Goal: Task Accomplishment & Management: Use online tool/utility

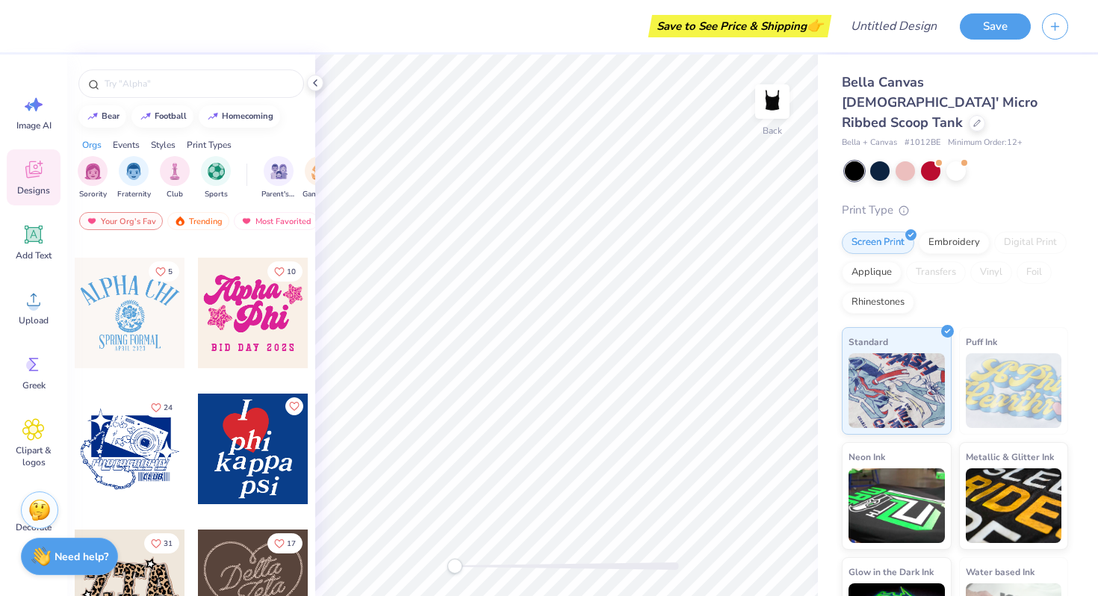
scroll to position [687, 0]
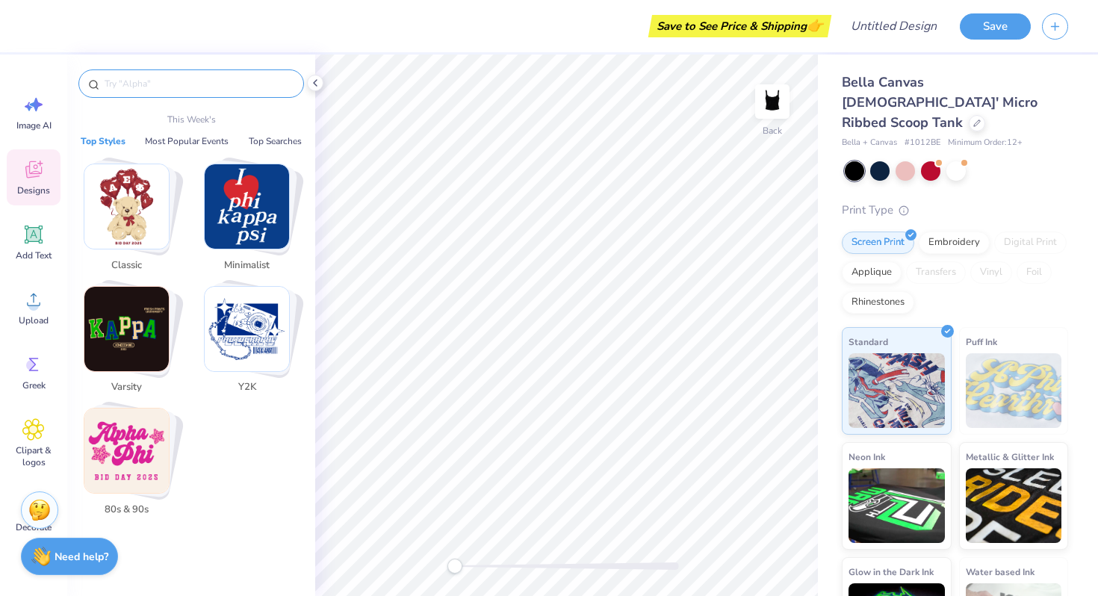
click at [194, 80] on input "text" at bounding box center [198, 83] width 191 height 15
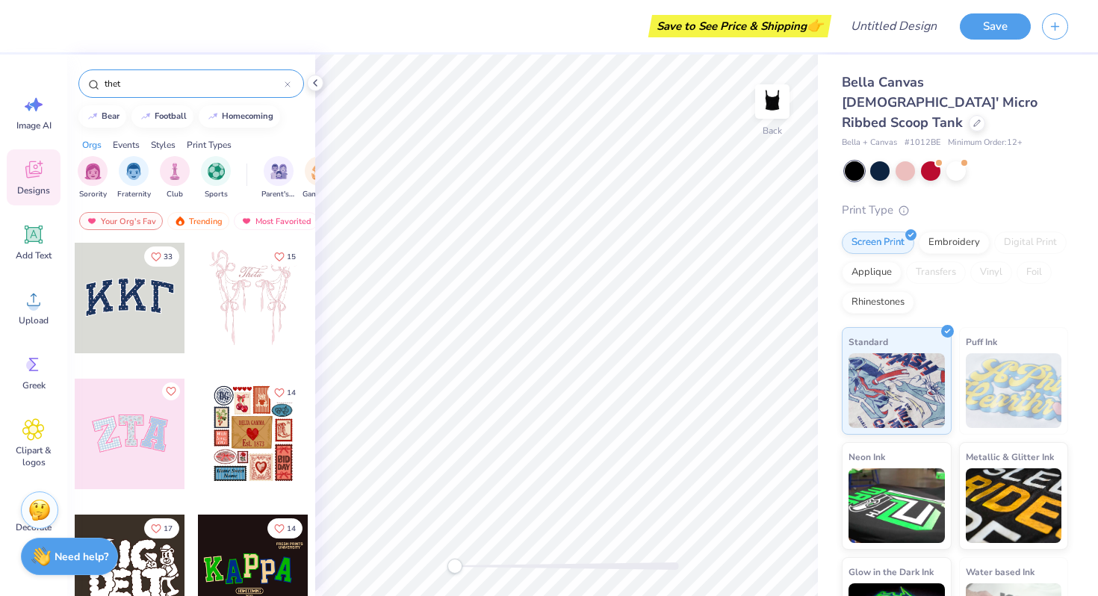
type input "theta"
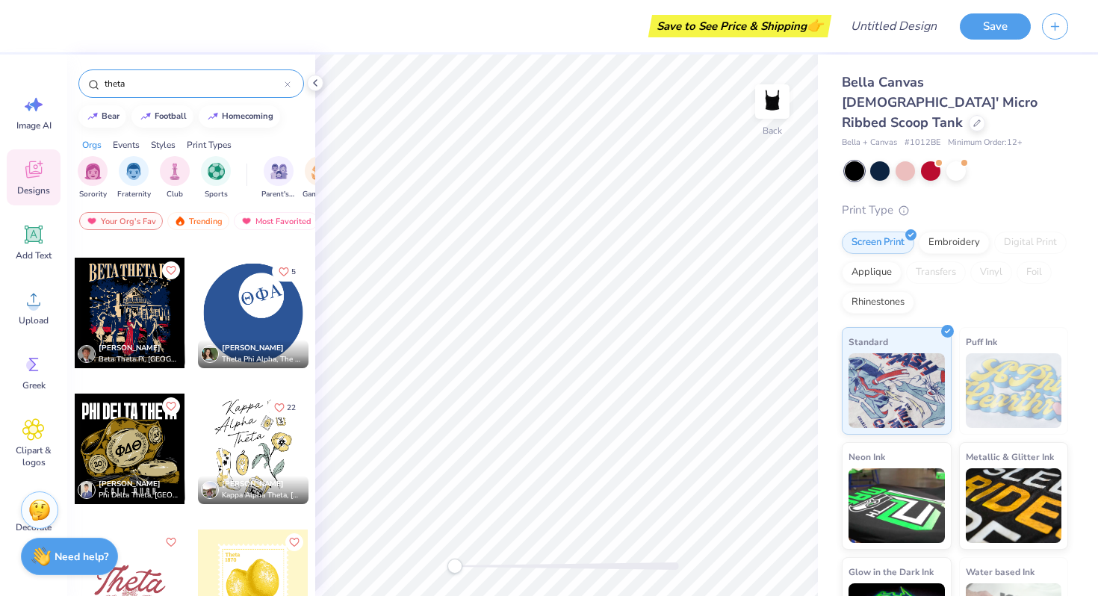
scroll to position [1922, 0]
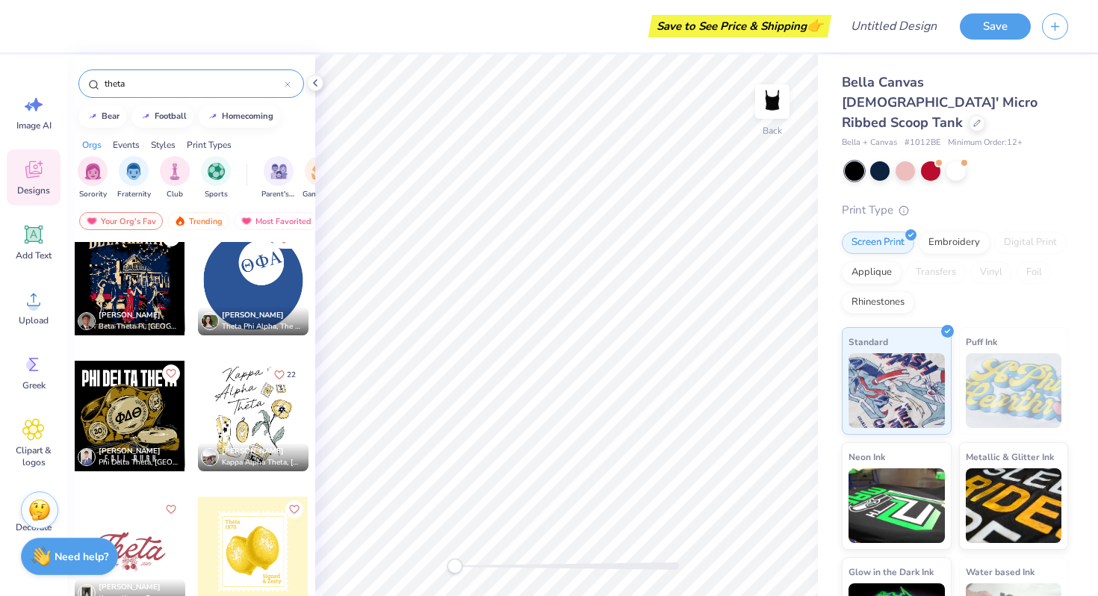
click at [285, 84] on icon at bounding box center [288, 84] width 6 height 6
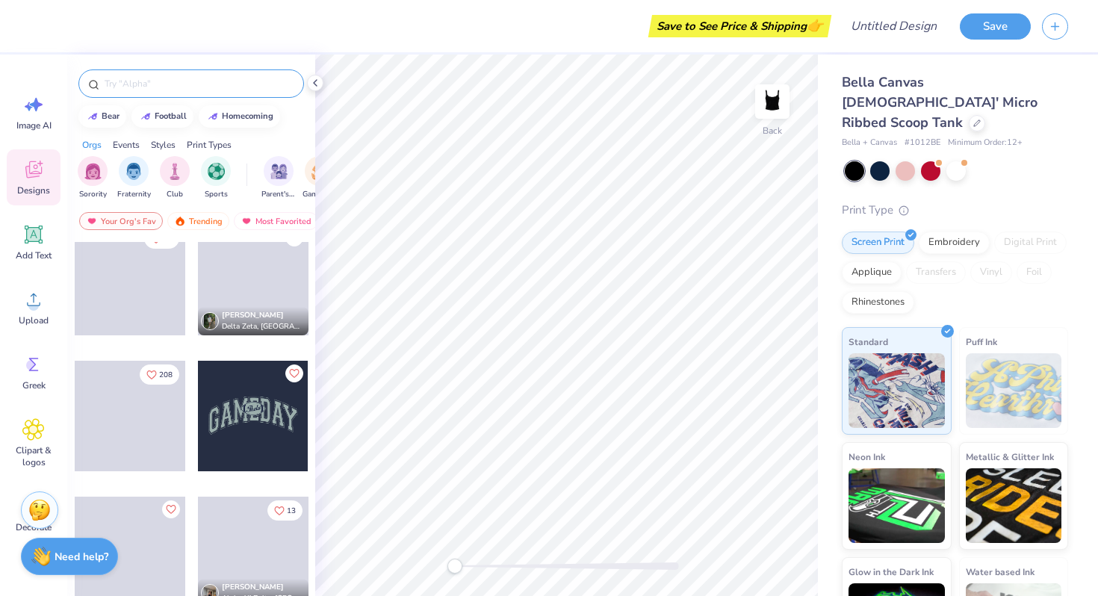
scroll to position [2032, 0]
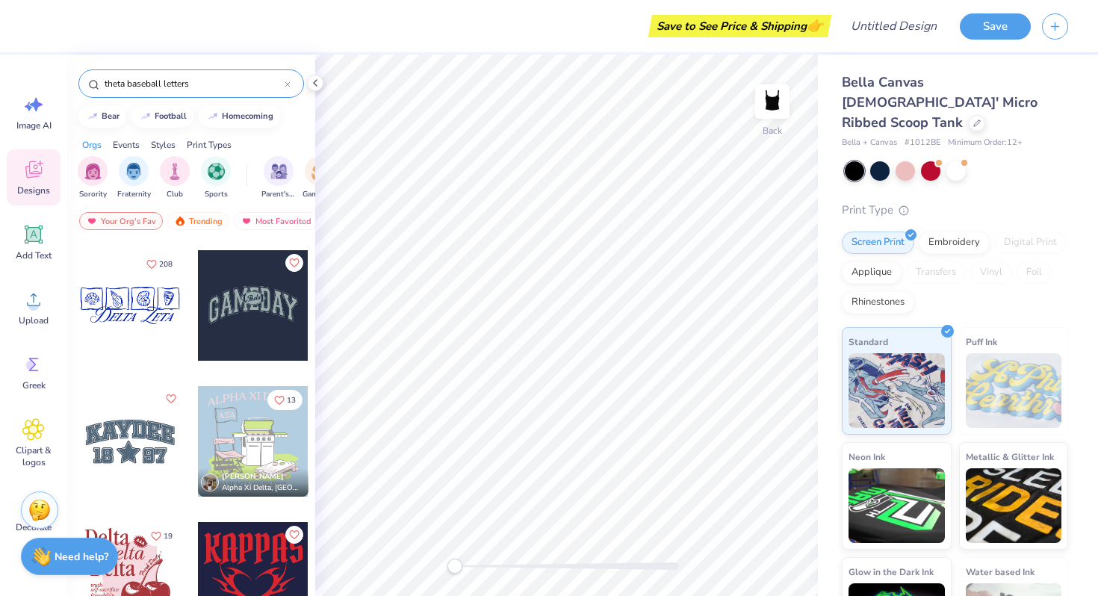
type input "theta baseball letters"
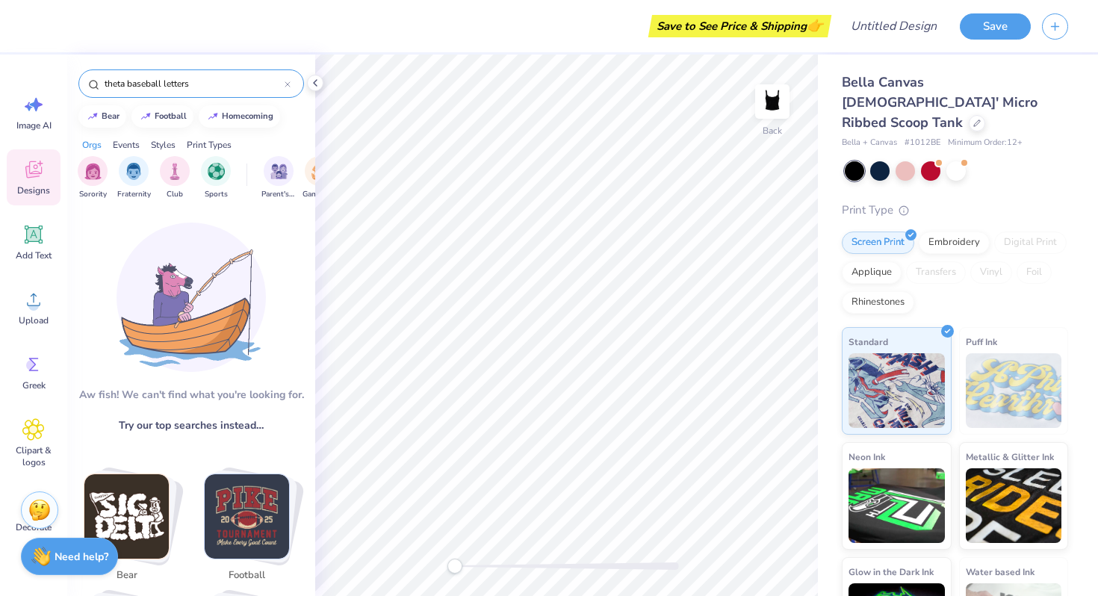
click at [290, 87] on div at bounding box center [288, 83] width 6 height 13
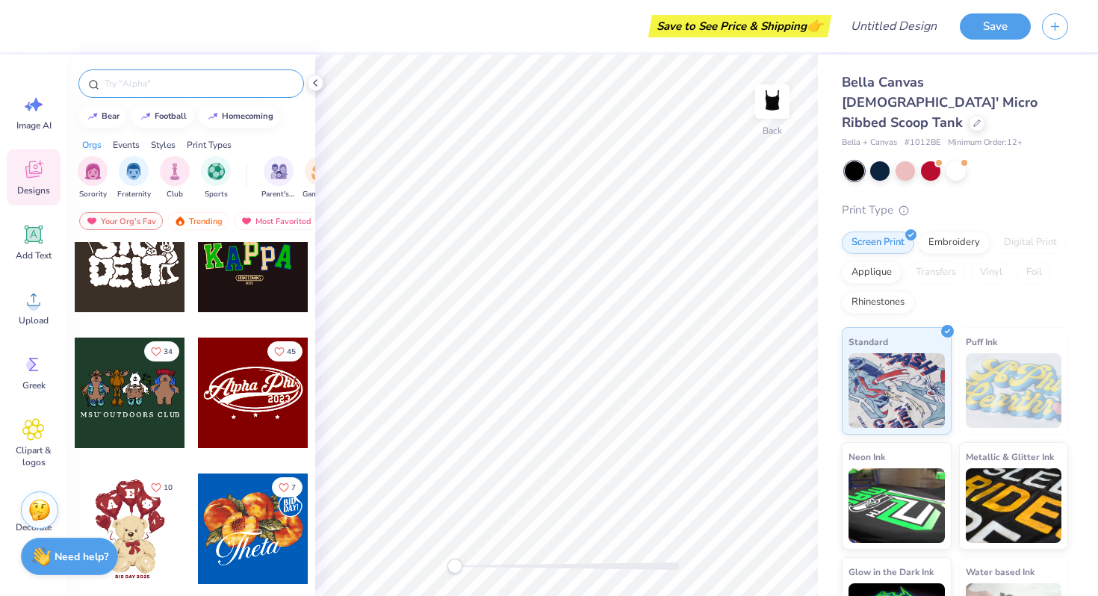
scroll to position [340, 0]
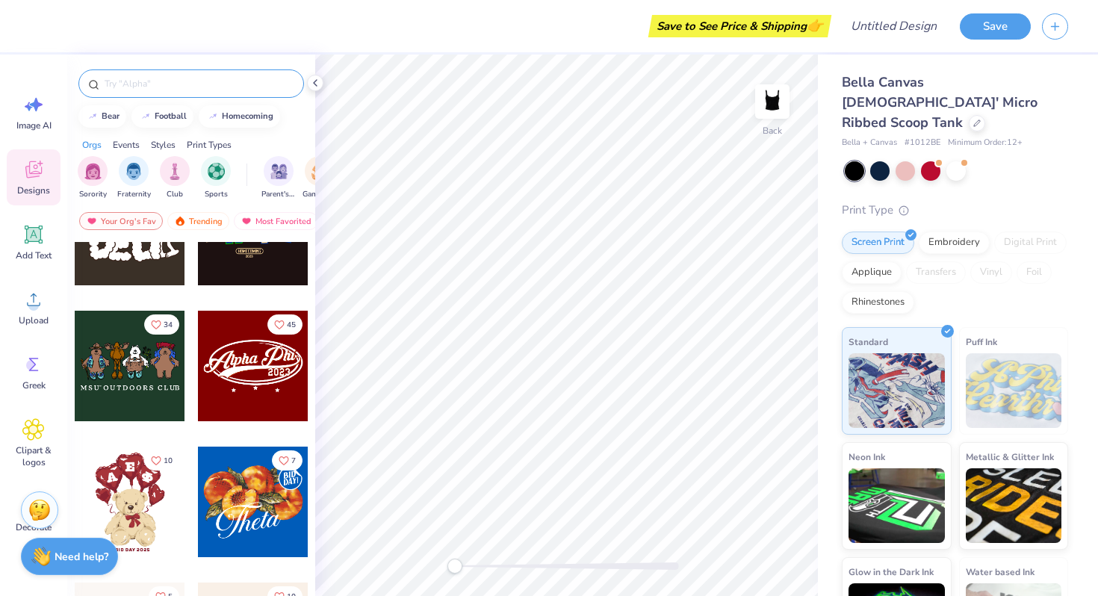
click at [247, 377] on div at bounding box center [253, 366] width 111 height 111
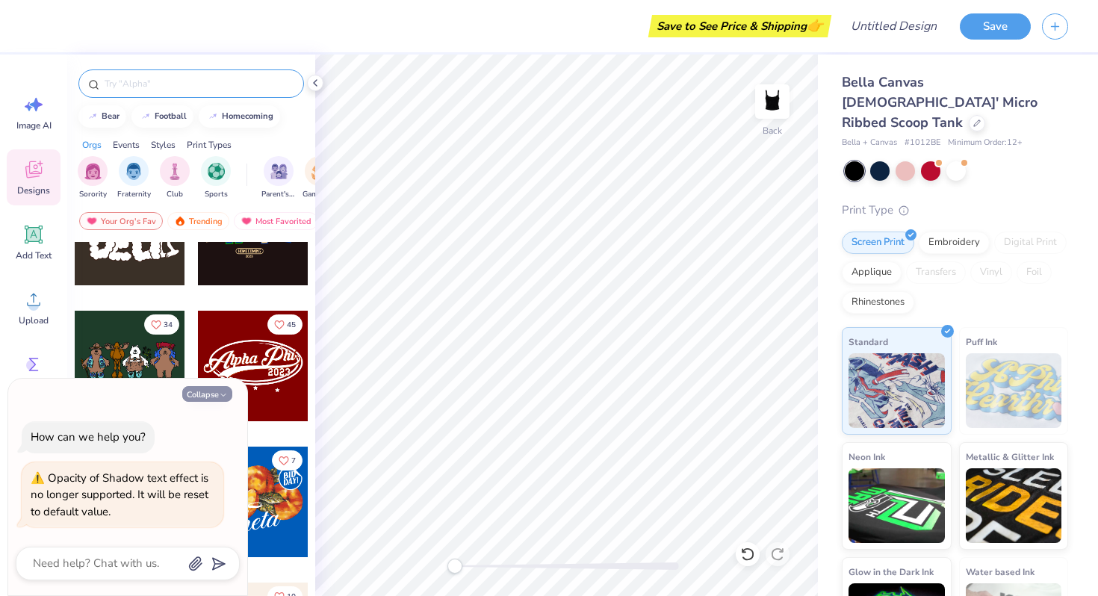
click at [220, 395] on icon "button" at bounding box center [223, 395] width 9 height 9
type textarea "x"
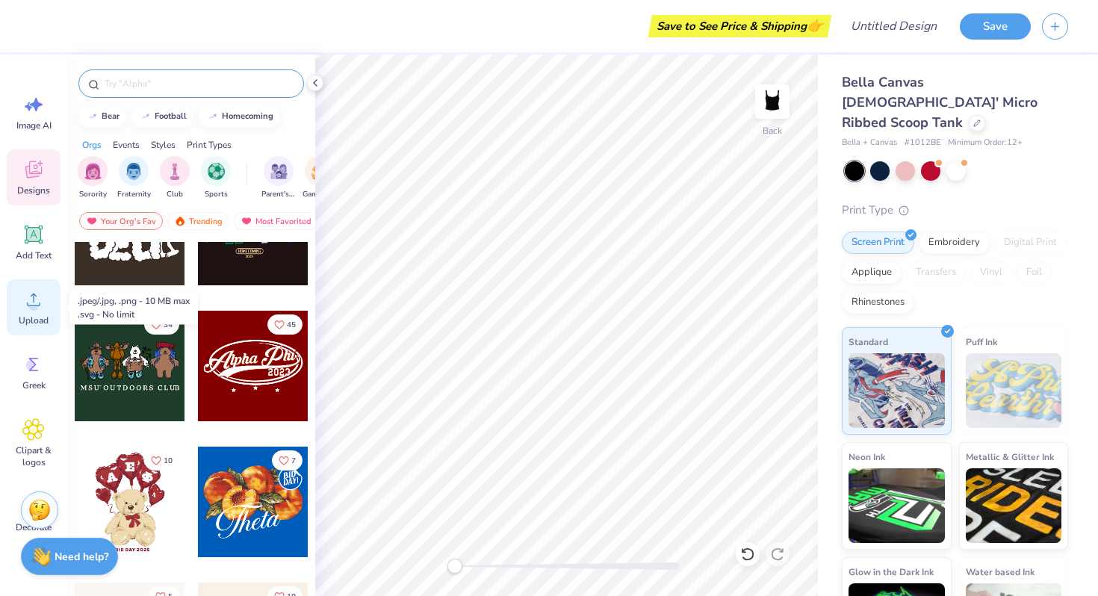
click at [33, 302] on circle at bounding box center [33, 305] width 10 height 10
click at [39, 315] on span "Upload" at bounding box center [34, 321] width 30 height 12
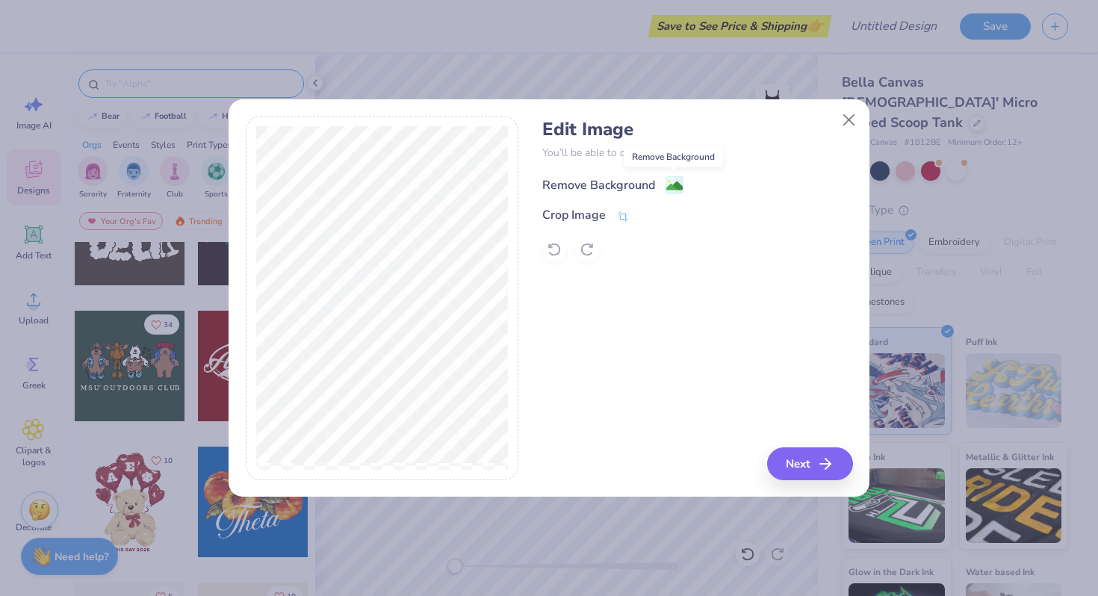
click at [681, 182] on image at bounding box center [675, 186] width 16 height 16
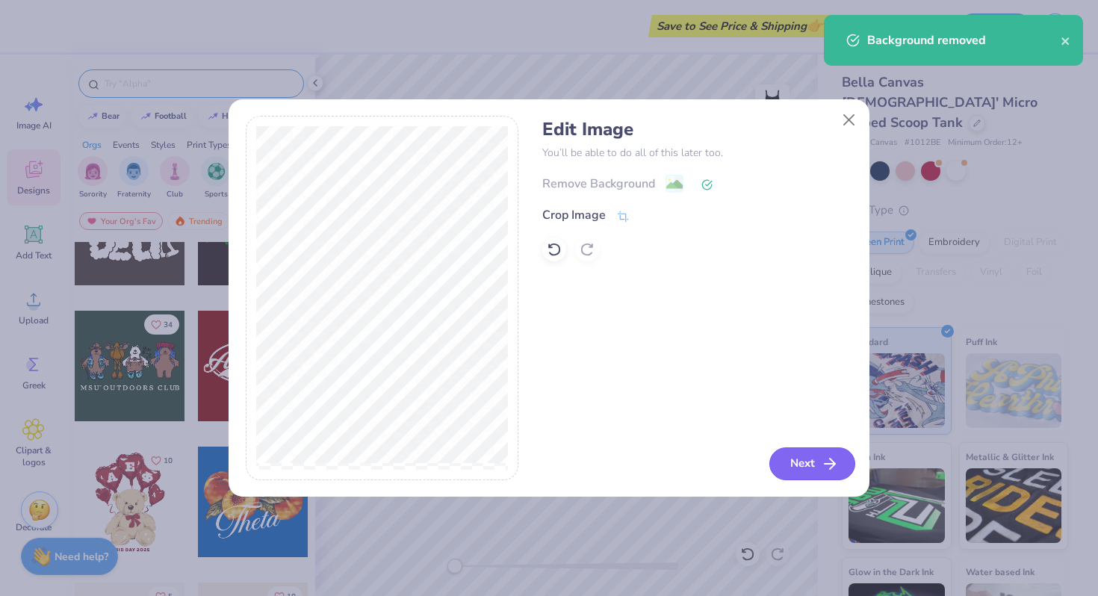
click at [811, 467] on button "Next" at bounding box center [813, 464] width 86 height 33
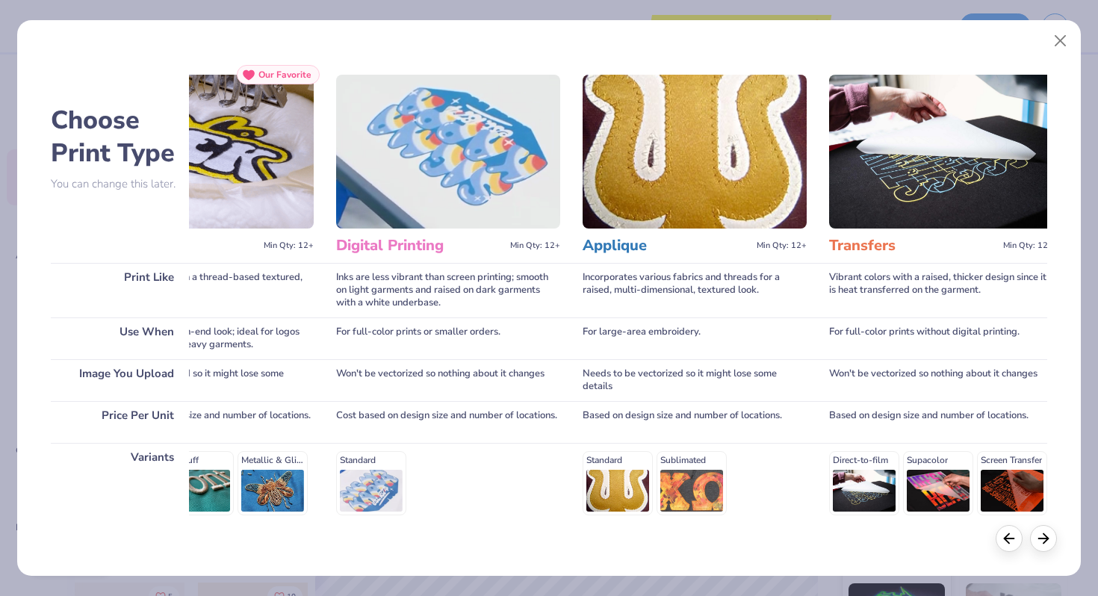
scroll to position [0, 0]
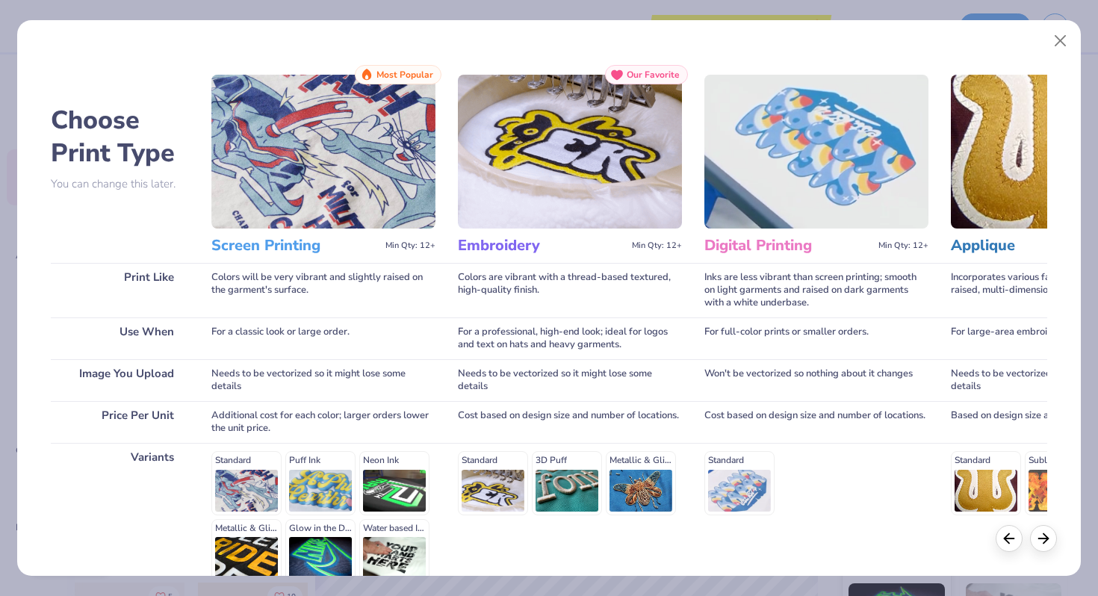
click at [333, 169] on img at bounding box center [323, 152] width 224 height 154
click at [321, 259] on div "Screen Printing Min Qty: 12+" at bounding box center [323, 246] width 224 height 34
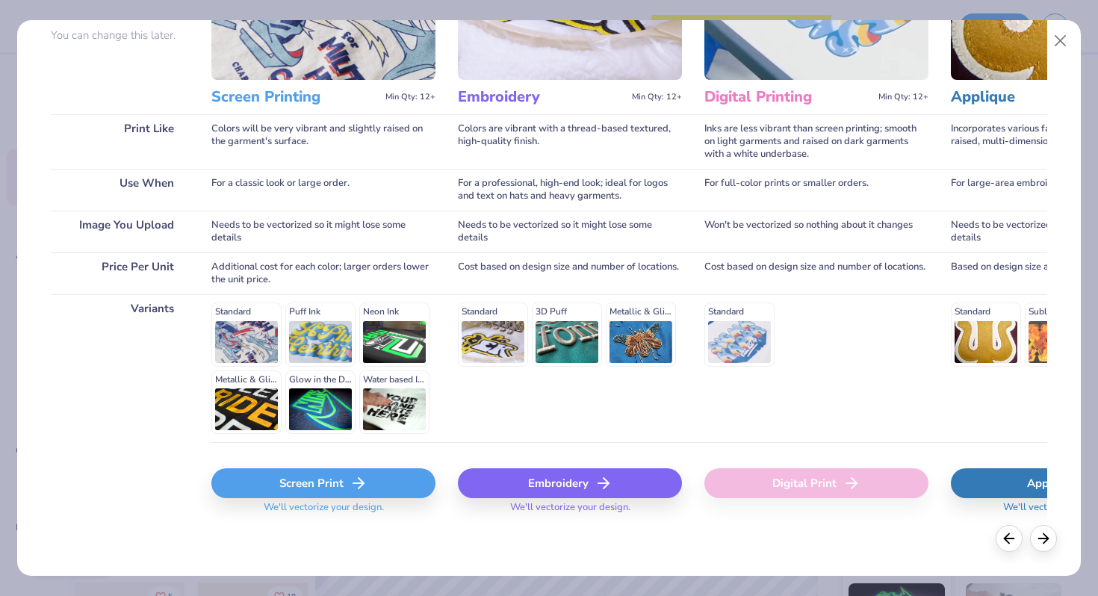
click at [337, 483] on div "Screen Print" at bounding box center [323, 484] width 224 height 30
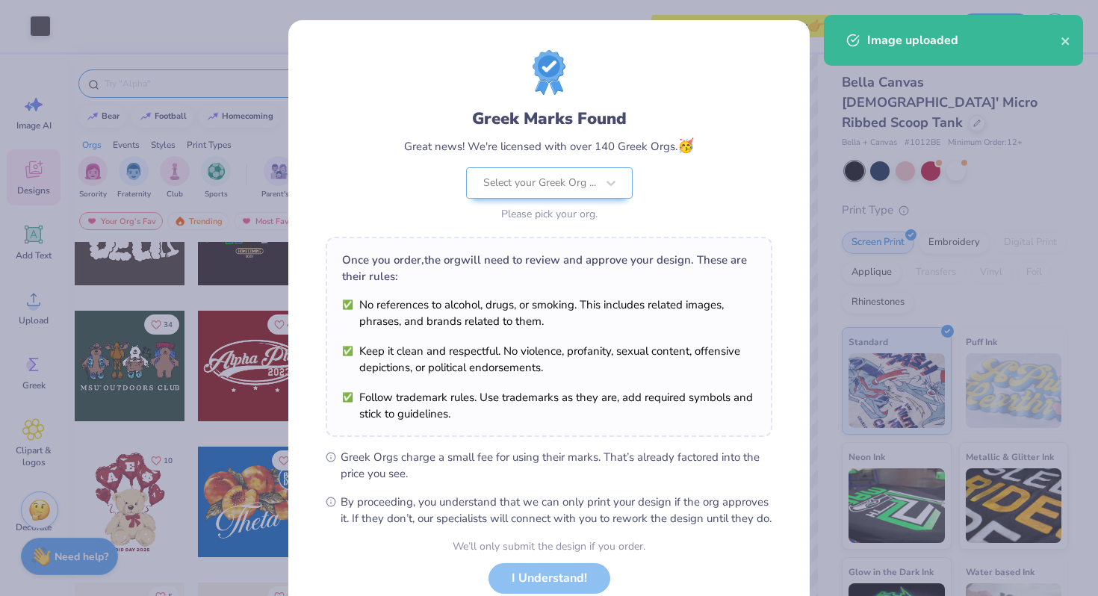
click at [622, 387] on body "Art colors Save to See Price & Shipping 👉 Design Title Save Image AI Designs Ad…" at bounding box center [549, 298] width 1098 height 596
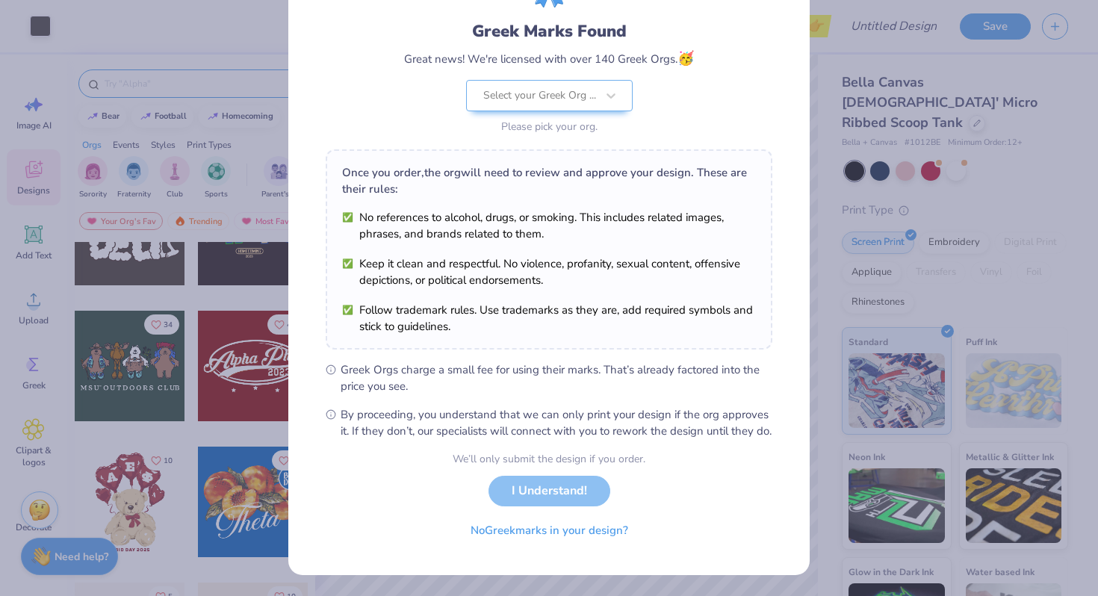
click at [563, 510] on div "We’ll only submit the design if you order. I Understand! No Greek marks in your…" at bounding box center [549, 498] width 193 height 94
click at [579, 510] on div "We’ll only submit the design if you order. I Understand! No Greek marks in your…" at bounding box center [549, 498] width 193 height 94
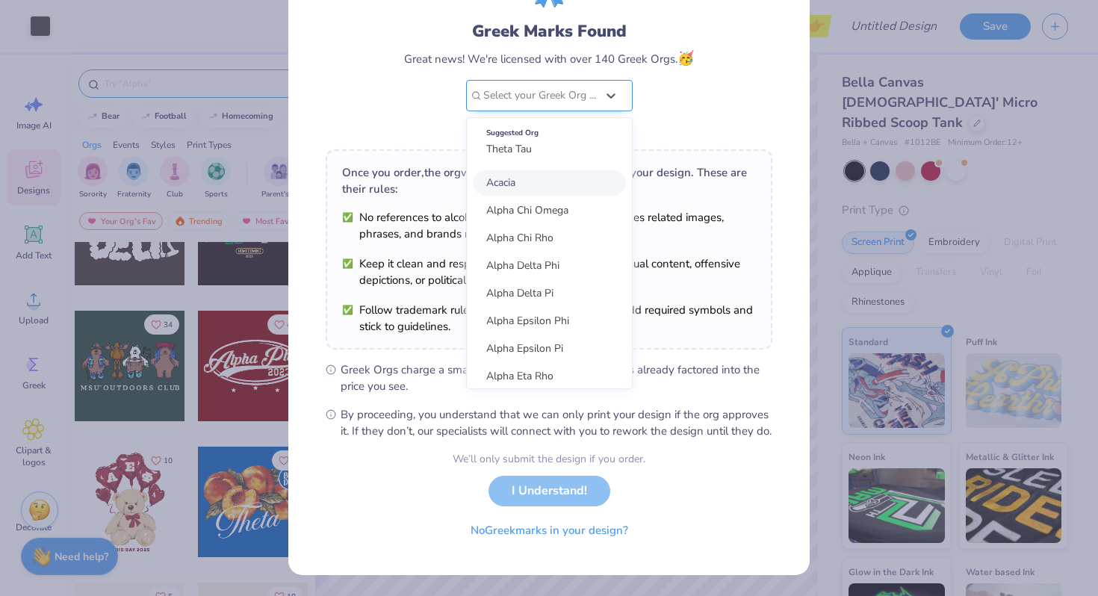
click at [578, 95] on div "Greek Marks Found Great news! We're licensed with over 140 Greek Orgs. 🥳 option…" at bounding box center [549, 50] width 447 height 175
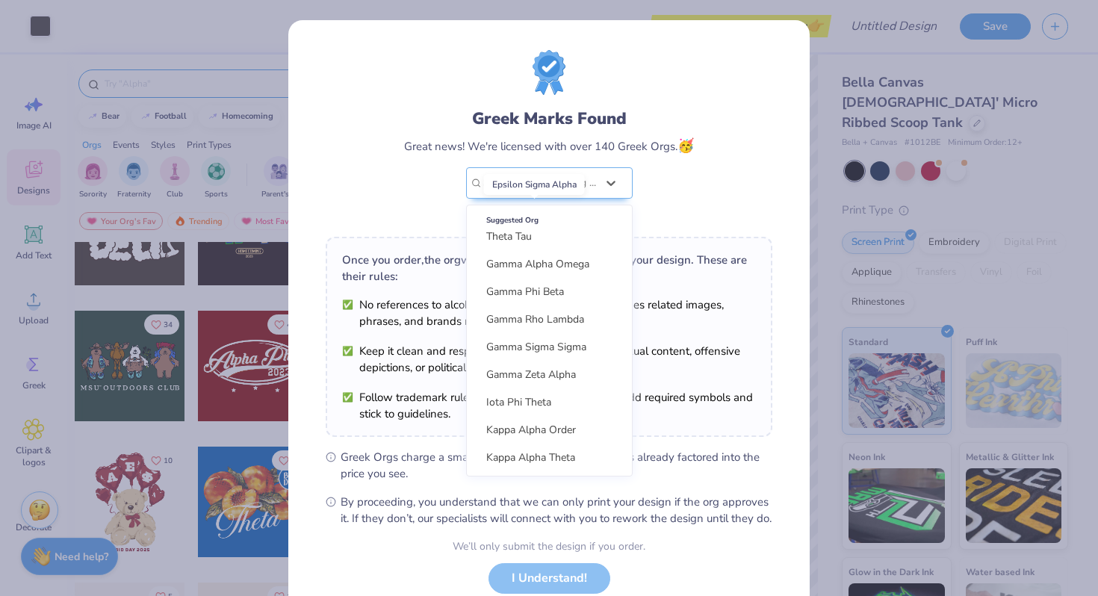
scroll to position [1362, 0]
click at [539, 448] on div "Kappa Alpha Theta" at bounding box center [549, 456] width 153 height 25
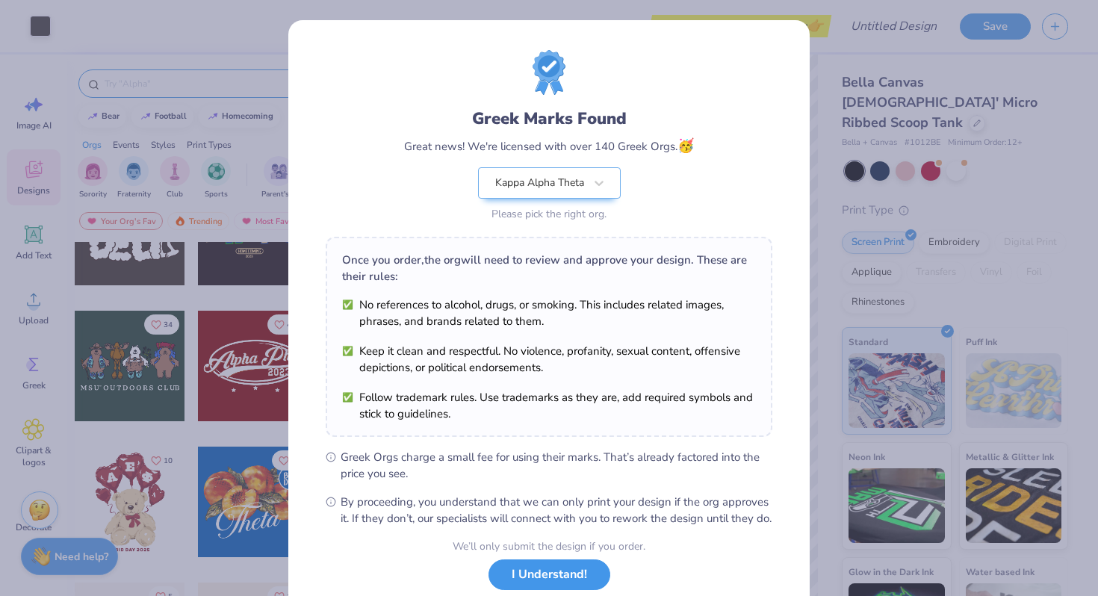
click at [542, 590] on button "I Understand!" at bounding box center [550, 575] width 122 height 31
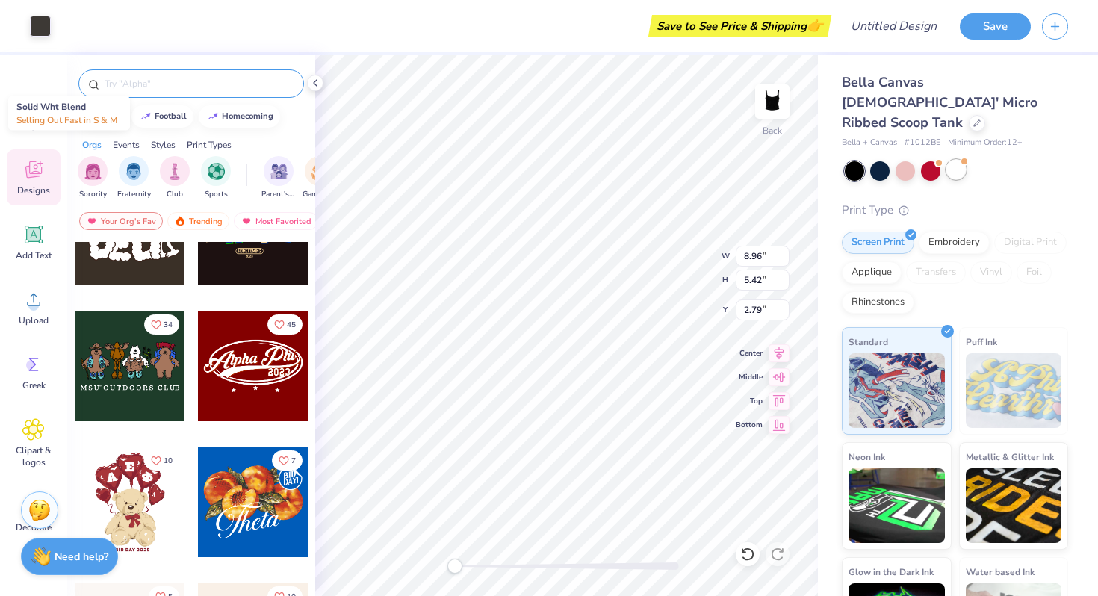
click at [953, 160] on div at bounding box center [956, 169] width 19 height 19
type input "0.74"
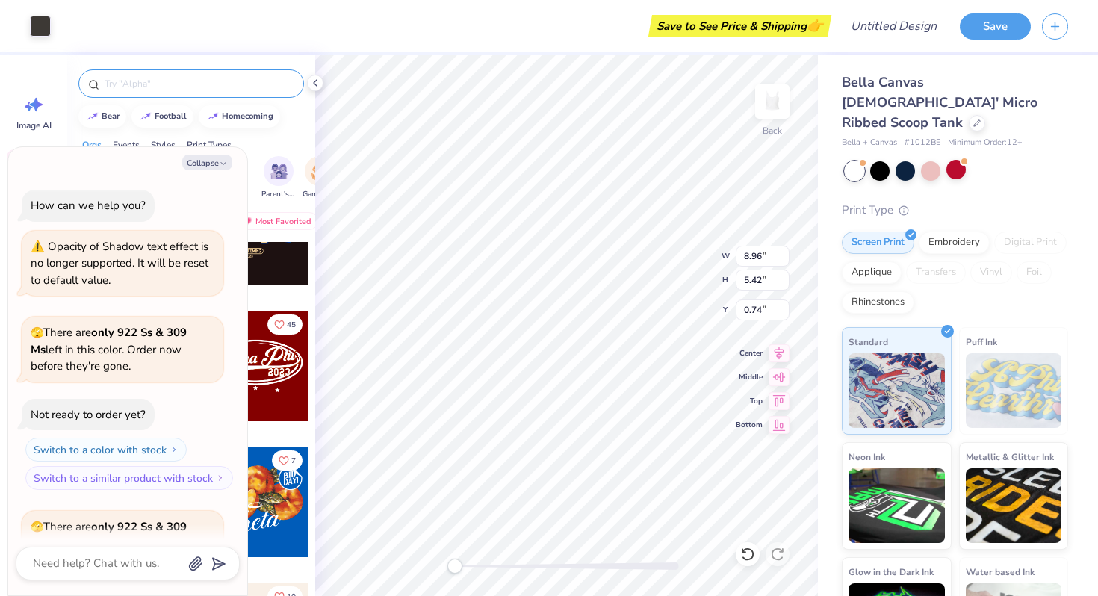
scroll to position [157, 0]
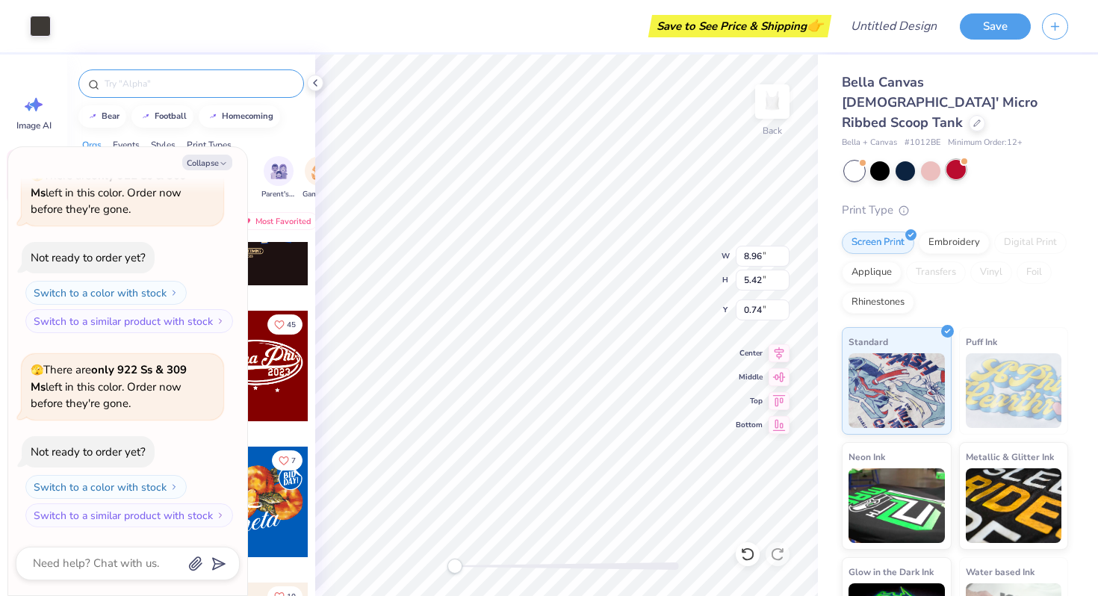
click at [954, 160] on div at bounding box center [956, 169] width 19 height 19
click at [909, 160] on div at bounding box center [905, 169] width 19 height 19
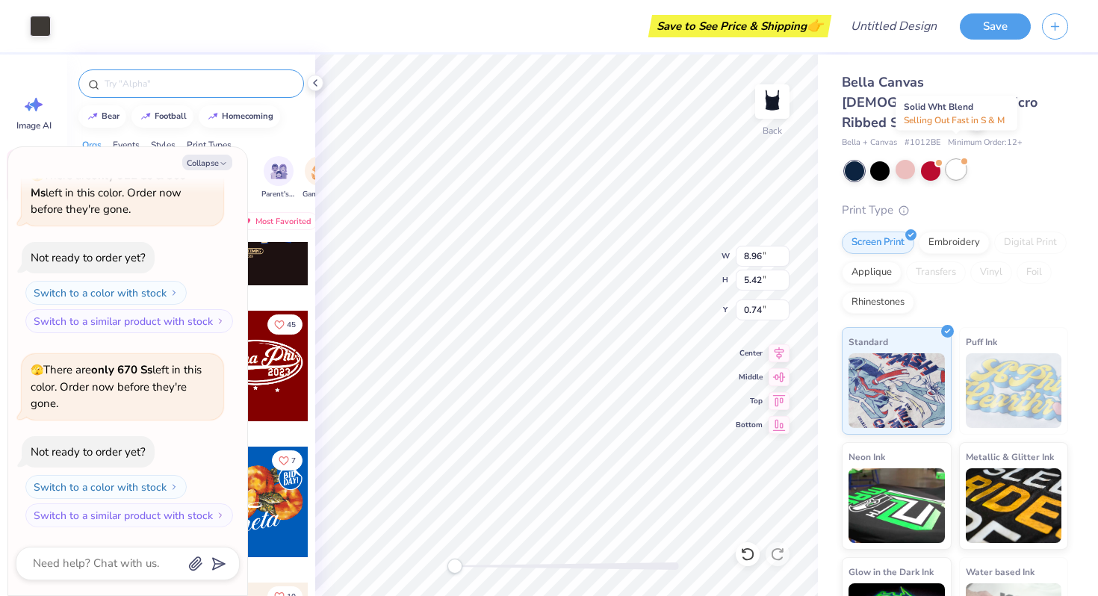
click at [959, 160] on div at bounding box center [956, 169] width 19 height 19
type textarea "x"
type input "0.73"
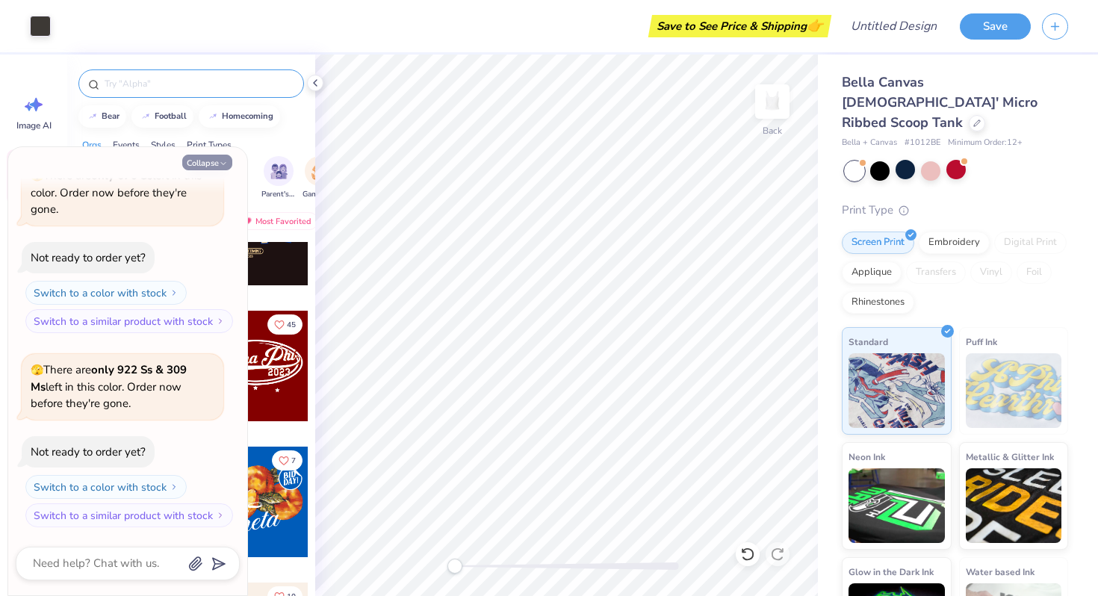
click at [208, 162] on button "Collapse" at bounding box center [207, 163] width 50 height 16
type textarea "x"
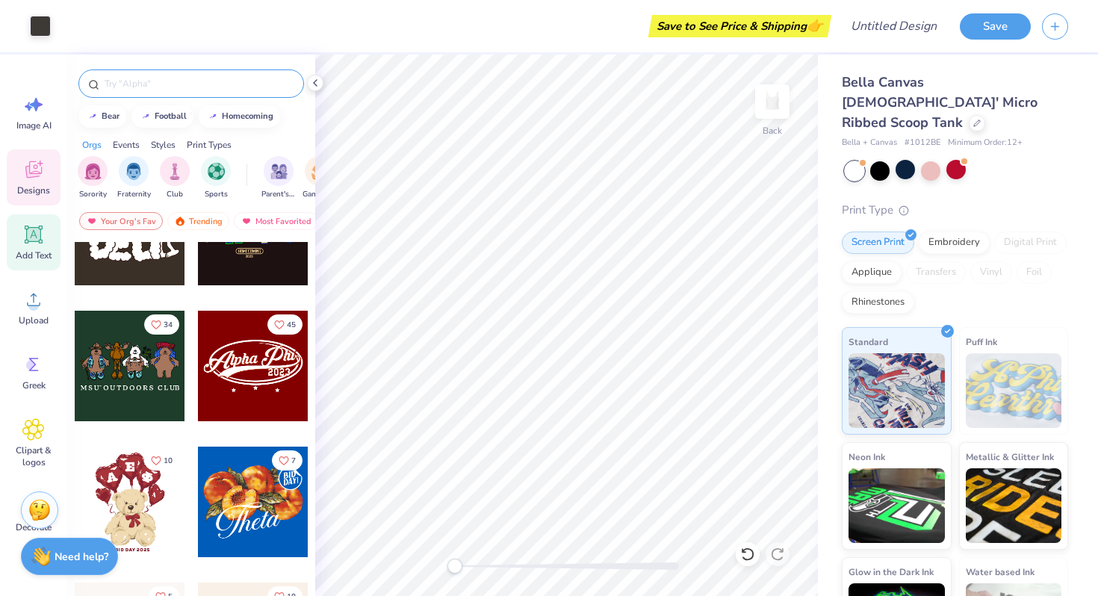
click at [42, 246] on div "Add Text" at bounding box center [34, 242] width 54 height 56
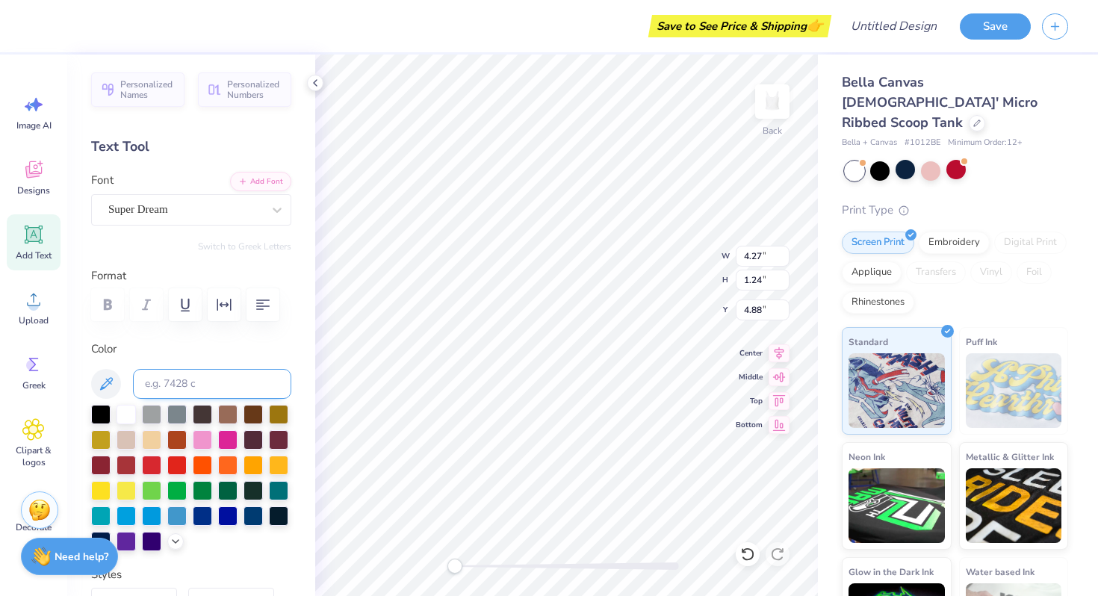
type textarea "T"
type textarea "00"
click at [203, 214] on div "Super Dream" at bounding box center [185, 209] width 157 height 23
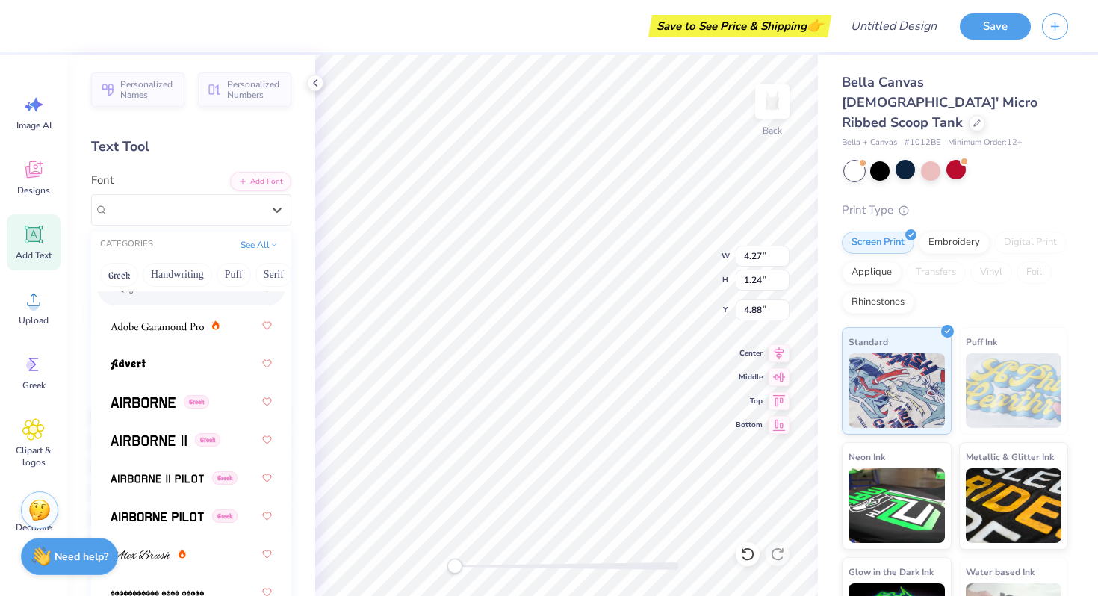
scroll to position [339, 0]
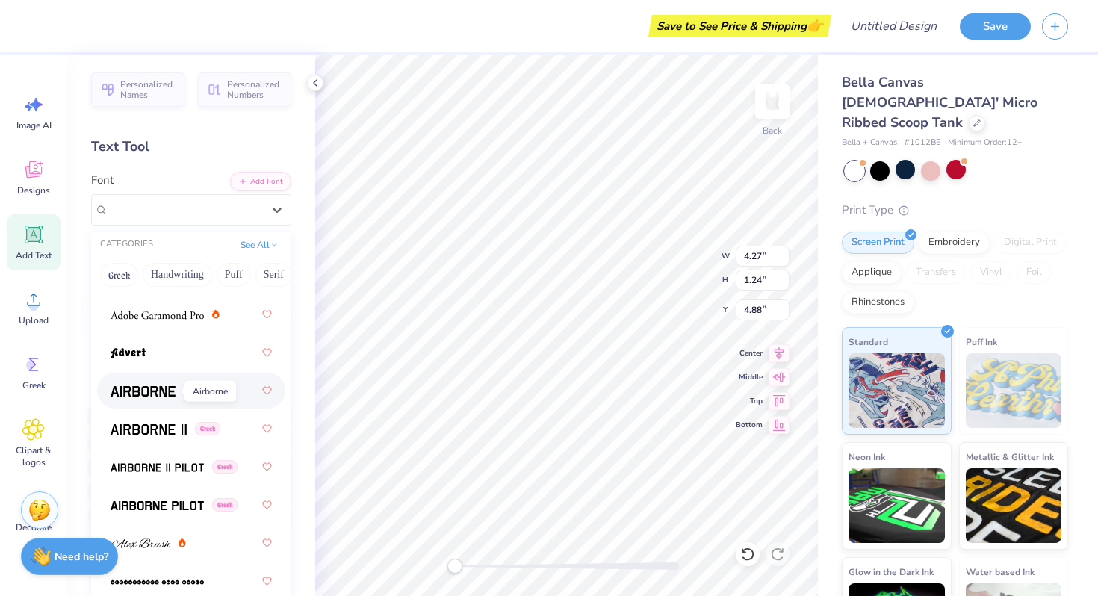
click at [159, 387] on img at bounding box center [143, 391] width 65 height 10
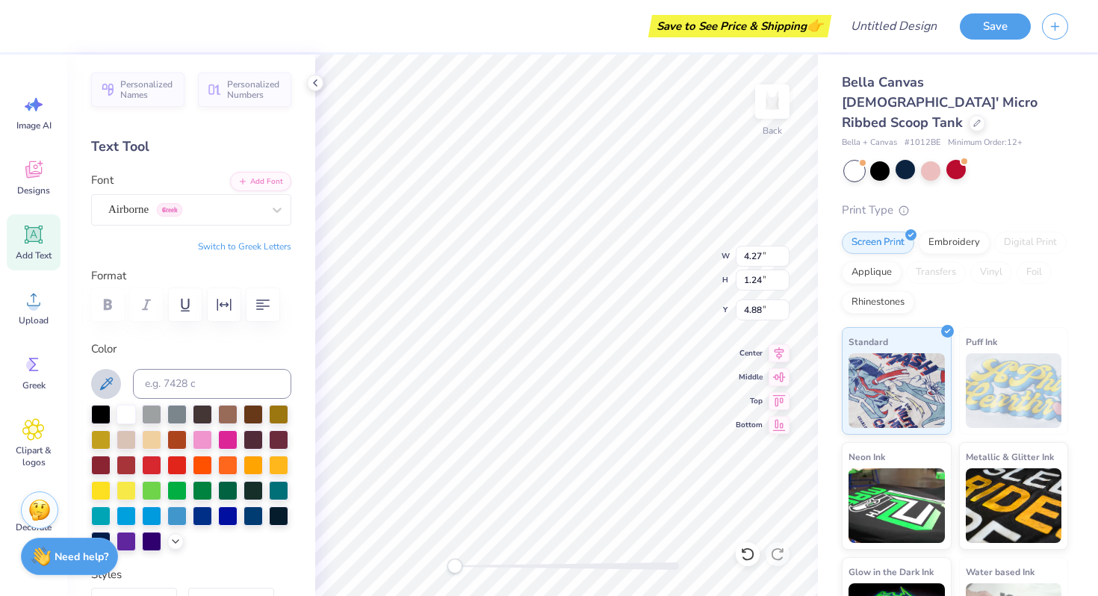
click at [99, 385] on icon at bounding box center [106, 384] width 18 height 18
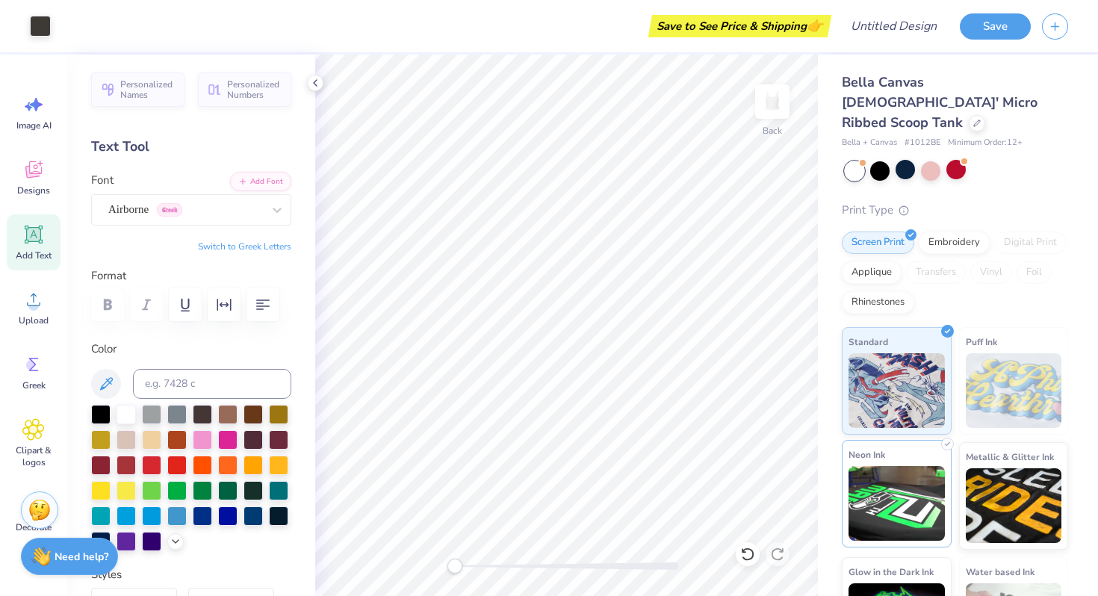
scroll to position [49, 0]
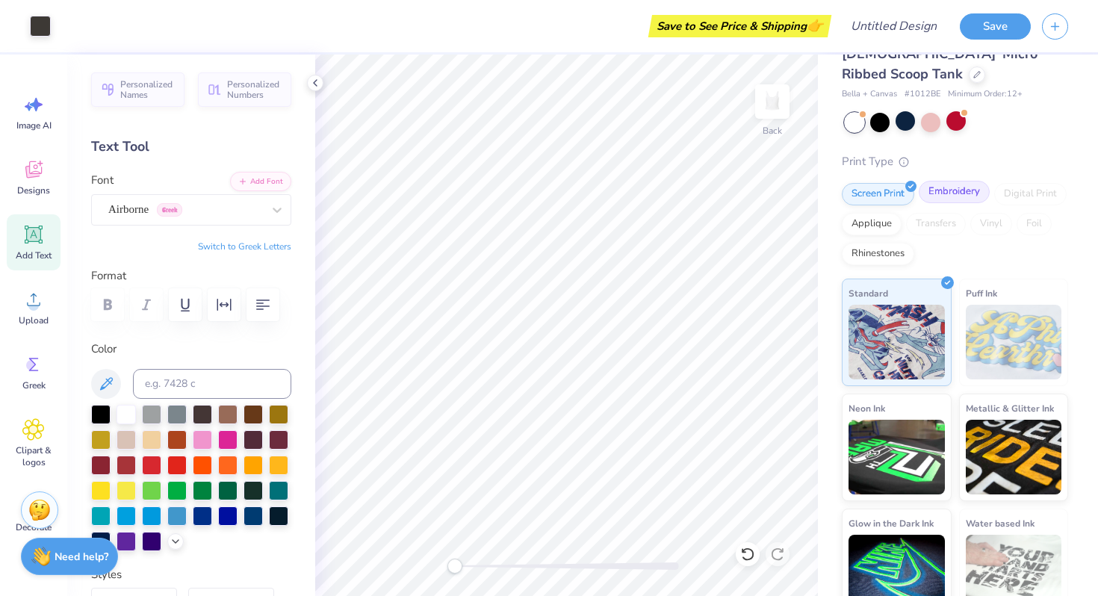
click at [937, 181] on div "Embroidery" at bounding box center [954, 192] width 71 height 22
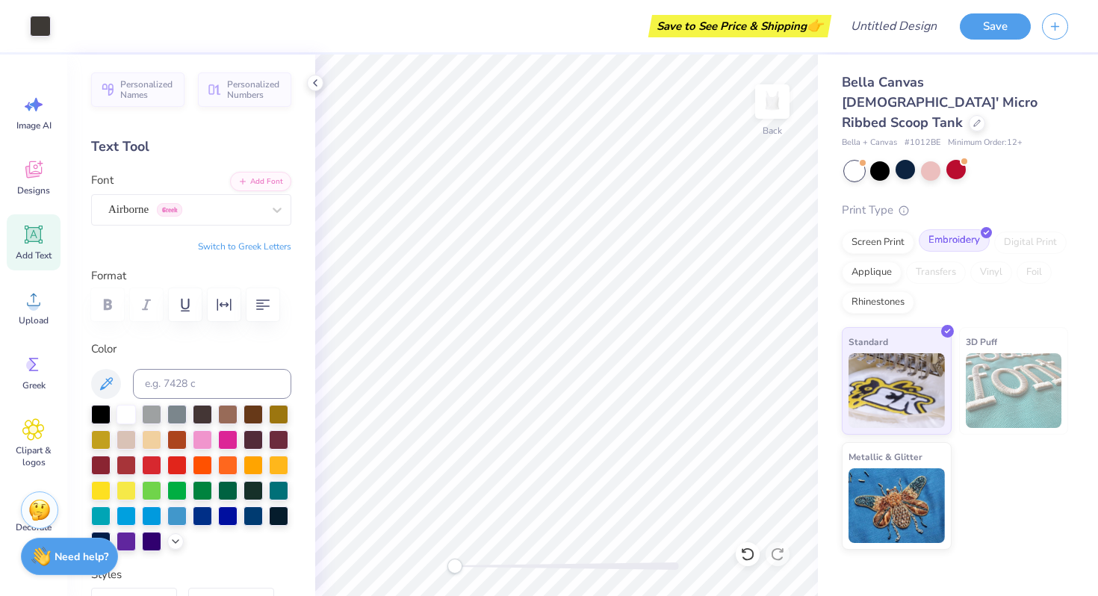
scroll to position [0, 0]
click at [885, 229] on div "Screen Print" at bounding box center [878, 240] width 72 height 22
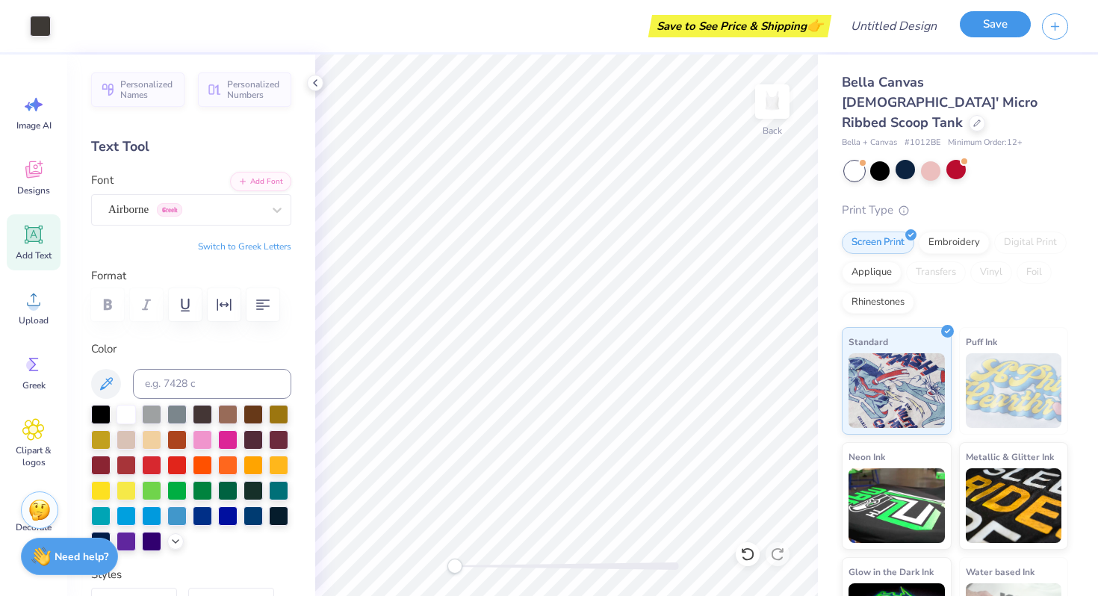
click at [998, 27] on button "Save" at bounding box center [995, 24] width 71 height 26
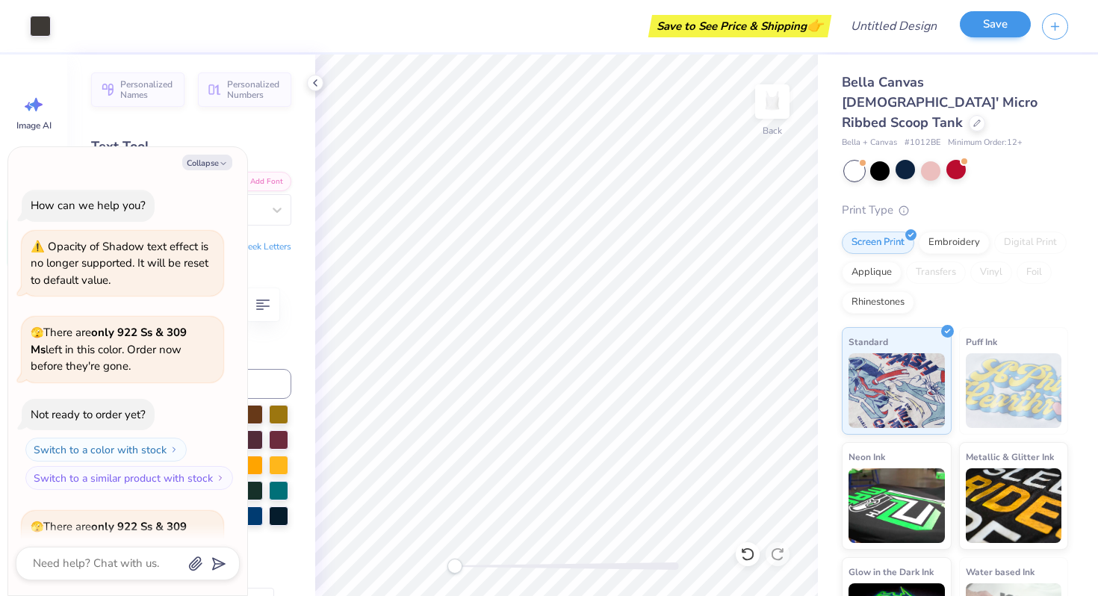
scroll to position [586, 0]
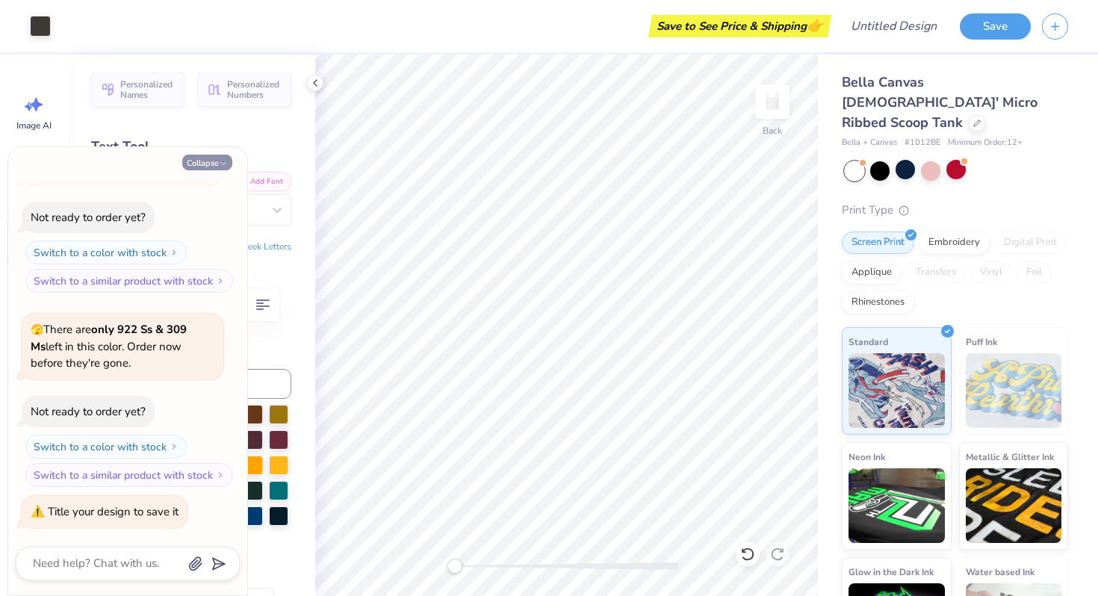
click at [220, 162] on icon "button" at bounding box center [223, 163] width 9 height 9
type textarea "x"
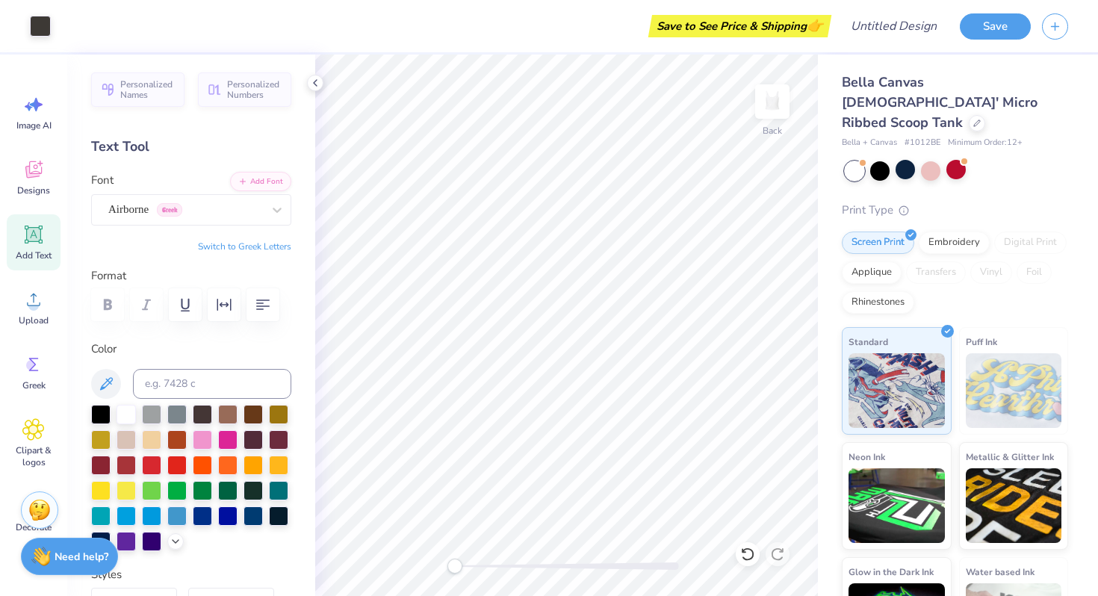
click at [692, 28] on div "Save to See Price & Shipping 👉" at bounding box center [740, 26] width 176 height 22
click at [726, 21] on div "Save to See Price & Shipping 👉" at bounding box center [740, 26] width 176 height 22
click at [929, 27] on input "Design Title" at bounding box center [912, 26] width 73 height 30
type input "b"
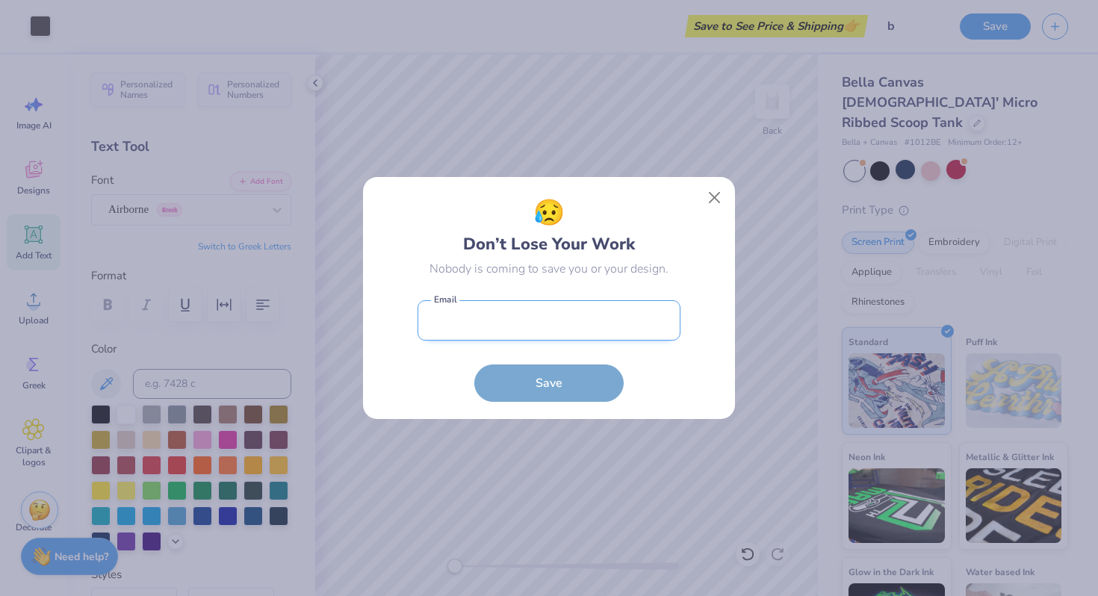
click at [565, 314] on input "email" at bounding box center [549, 320] width 263 height 41
type input "[EMAIL_ADDRESS][DOMAIN_NAME]"
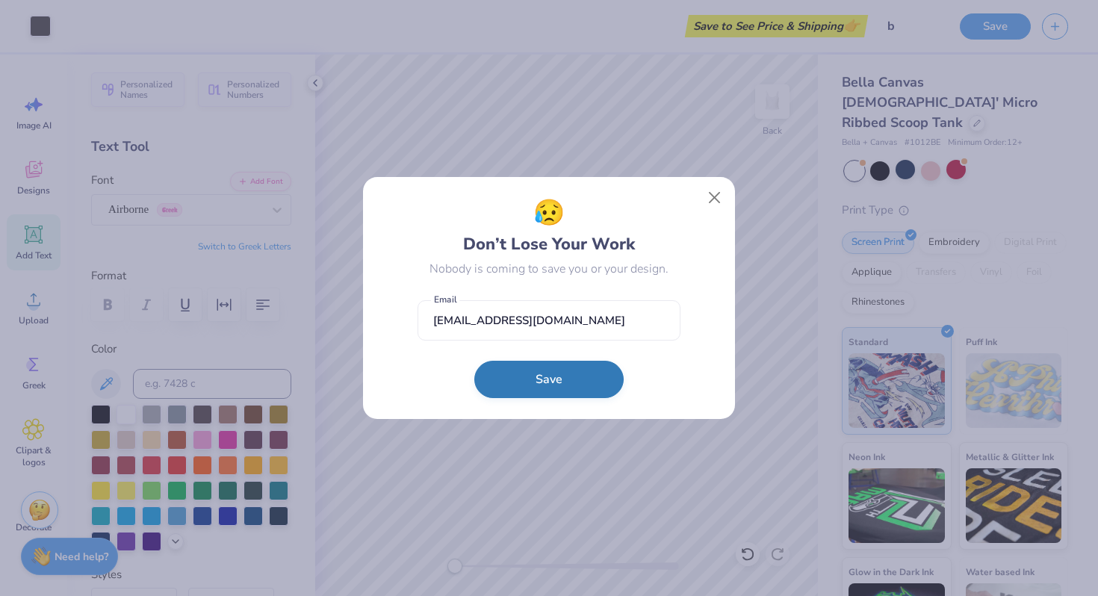
click at [551, 375] on button "Save" at bounding box center [548, 379] width 149 height 37
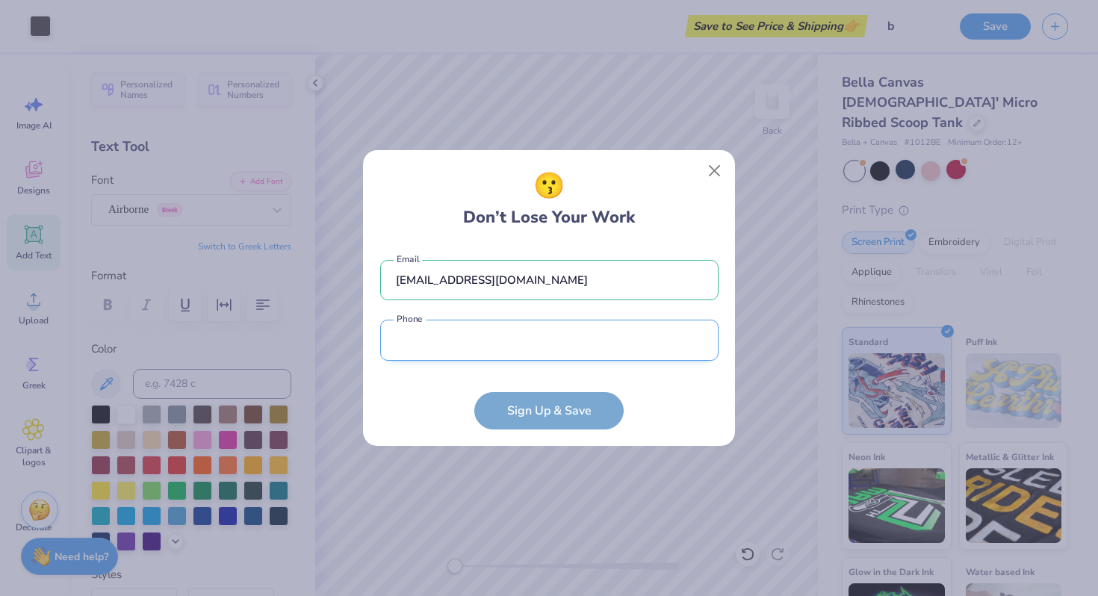
click at [555, 334] on input "tel" at bounding box center [549, 340] width 338 height 41
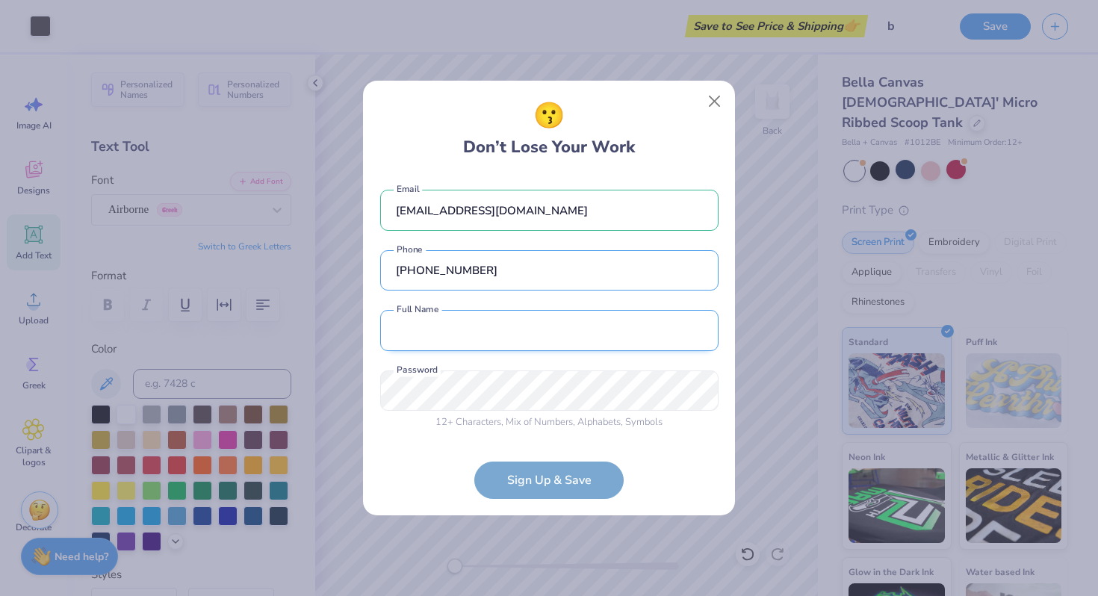
type input "[PHONE_NUMBER]"
click at [510, 339] on input "text" at bounding box center [549, 330] width 338 height 41
type input "[PERSON_NAME]"
type input "[PHONE_NUMBER]"
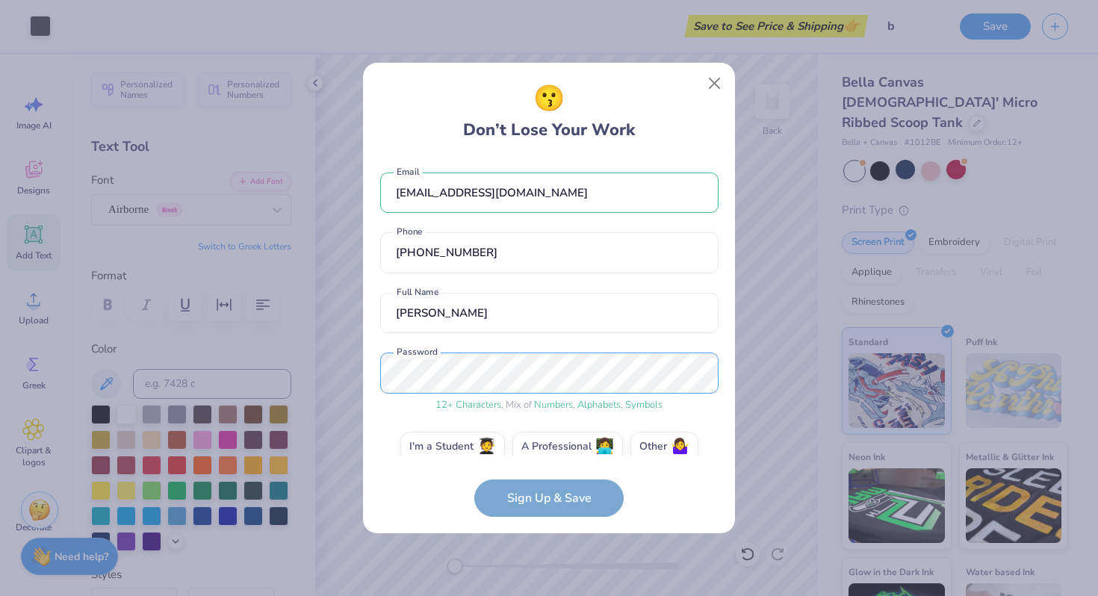
scroll to position [21, 0]
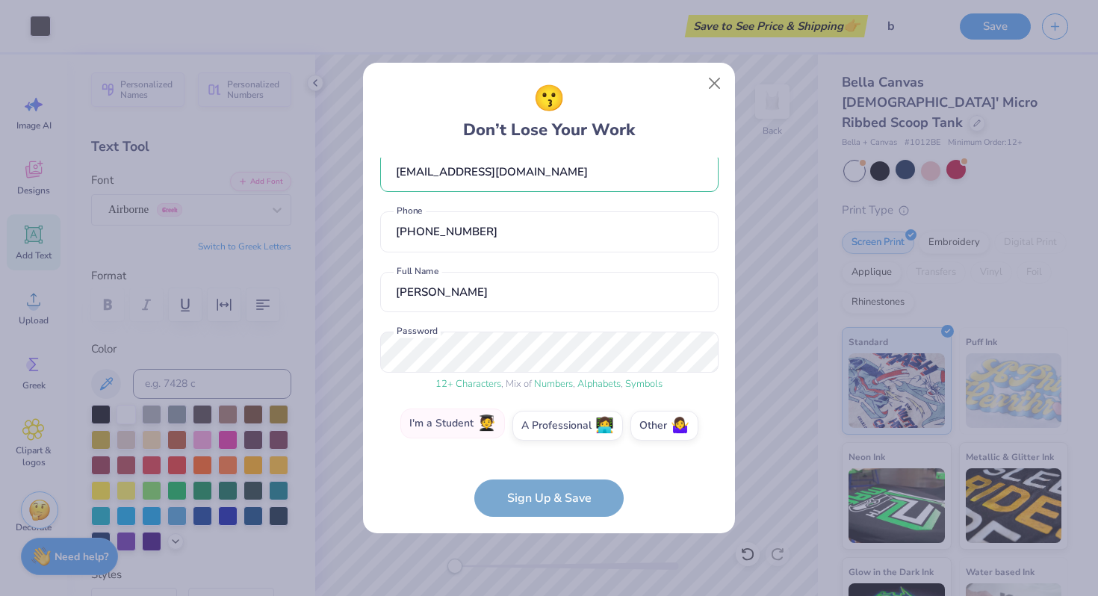
click at [473, 418] on label "I'm a Student 🧑‍🎓" at bounding box center [453, 424] width 105 height 30
click at [545, 446] on input "I'm a Student 🧑‍🎓" at bounding box center [550, 451] width 10 height 10
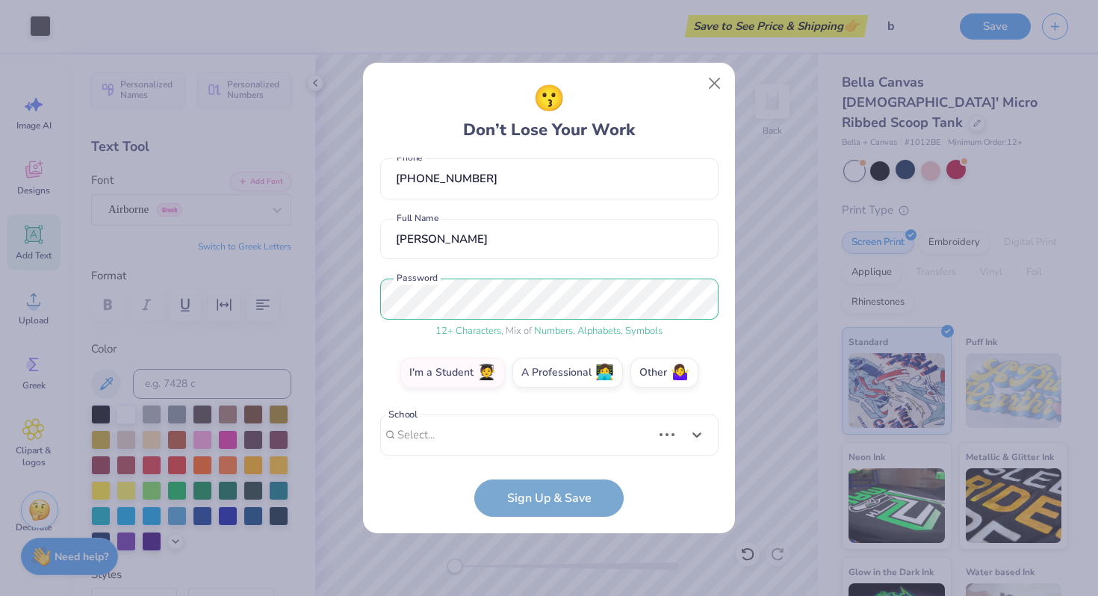
click at [510, 446] on div "Use Up and Down to choose options, press Enter to select the currently focused …" at bounding box center [549, 458] width 338 height 86
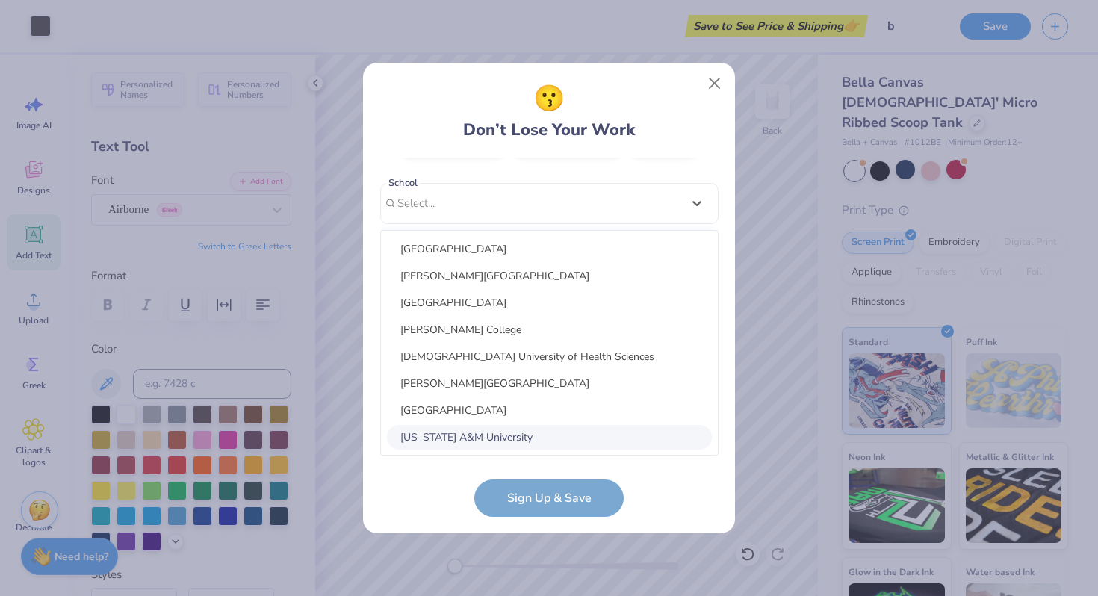
type input "i"
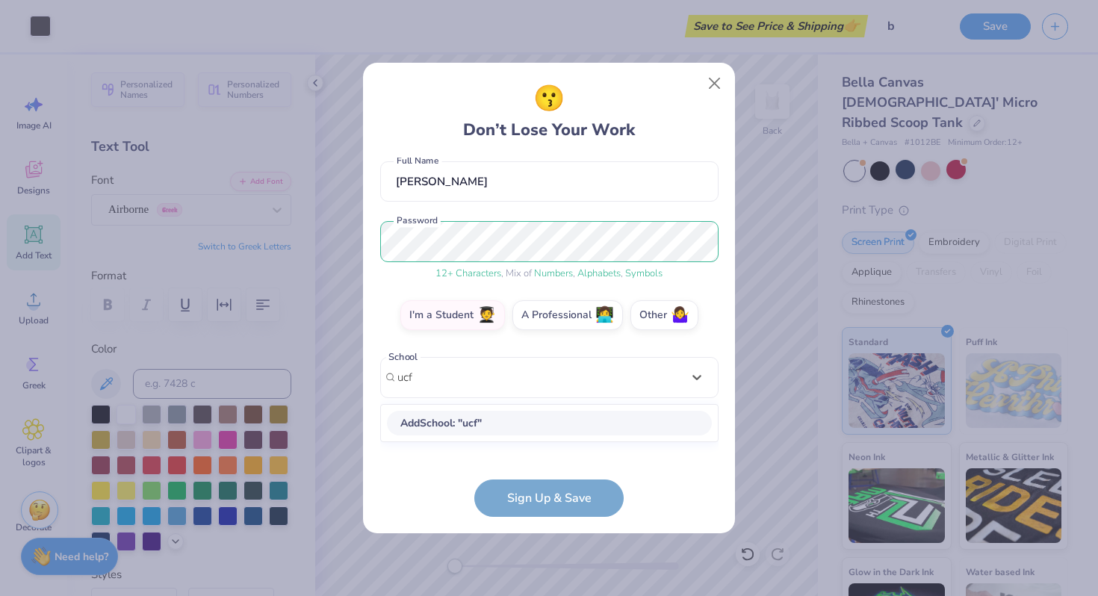
type input "ucf"
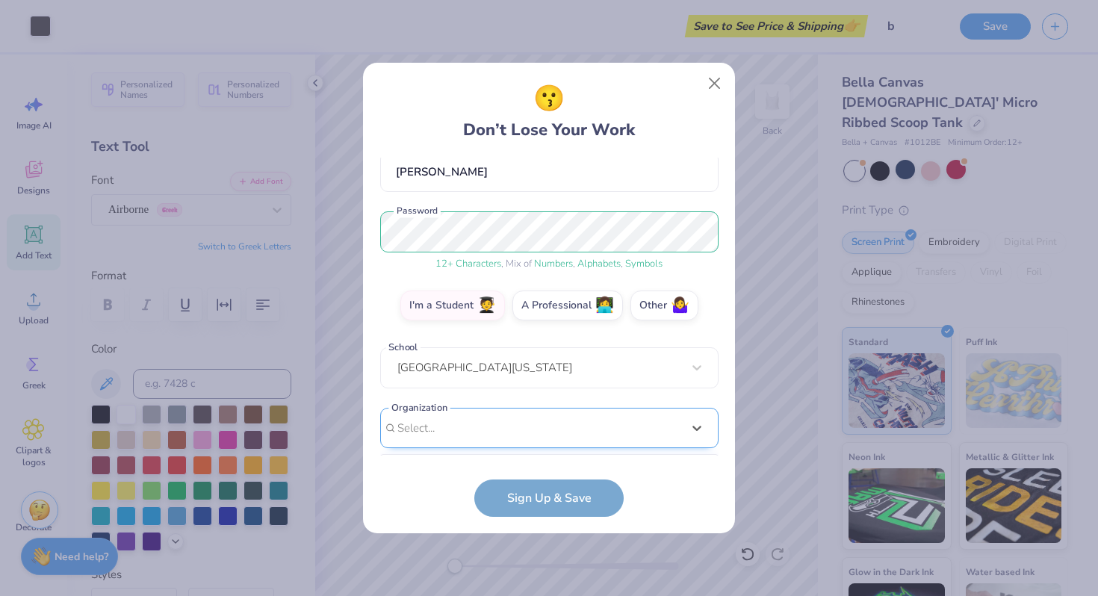
click at [538, 422] on div "option focused, 8 of 15. 15 results available. Use Up and Down to choose option…" at bounding box center [549, 544] width 338 height 273
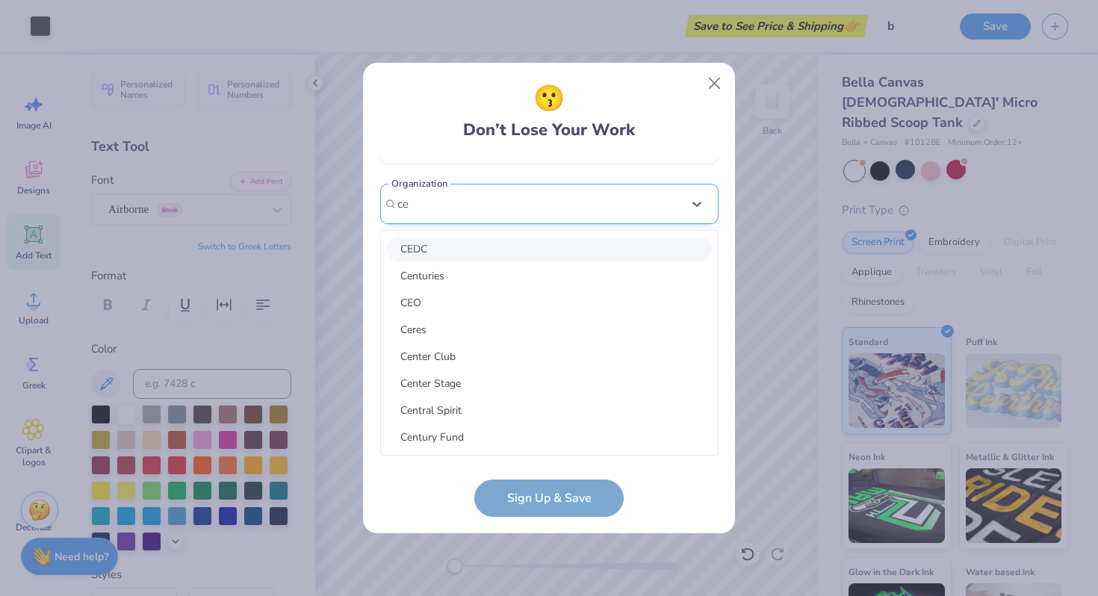
type input "c"
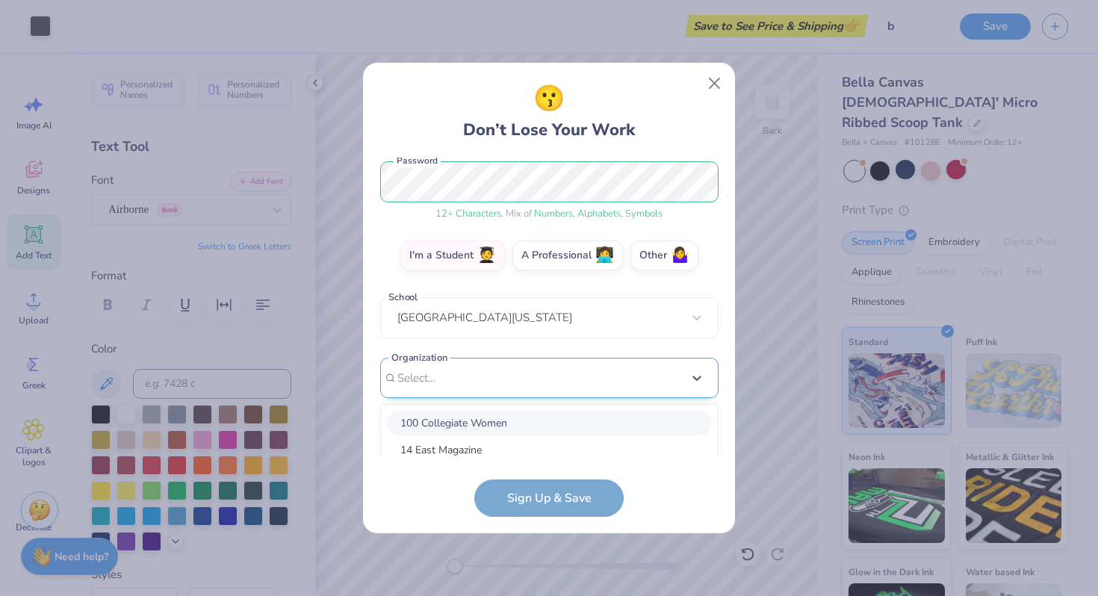
scroll to position [365, 0]
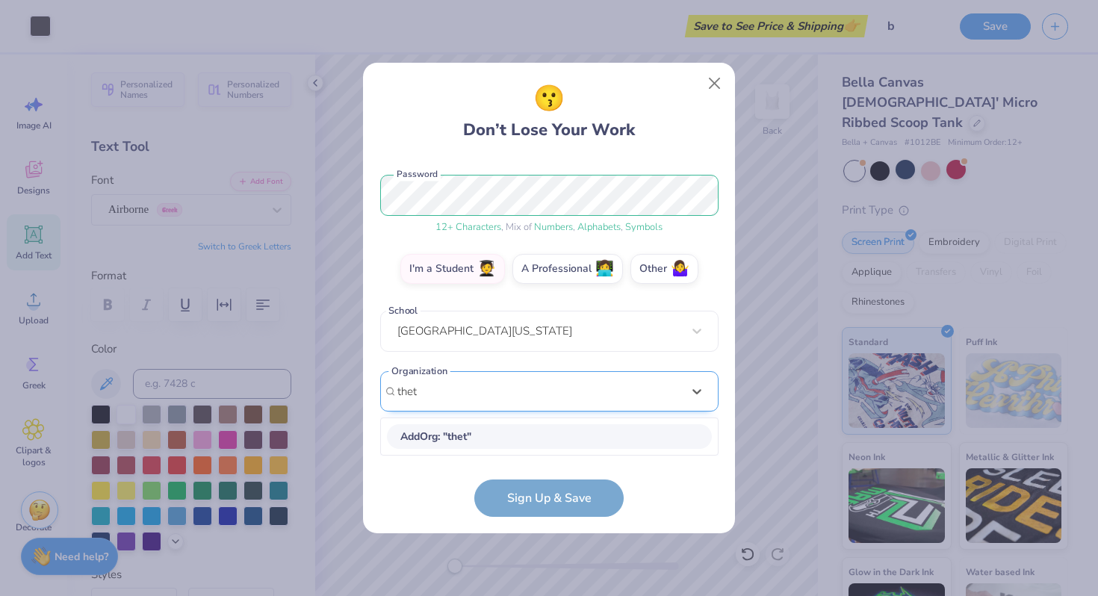
type input "theta"
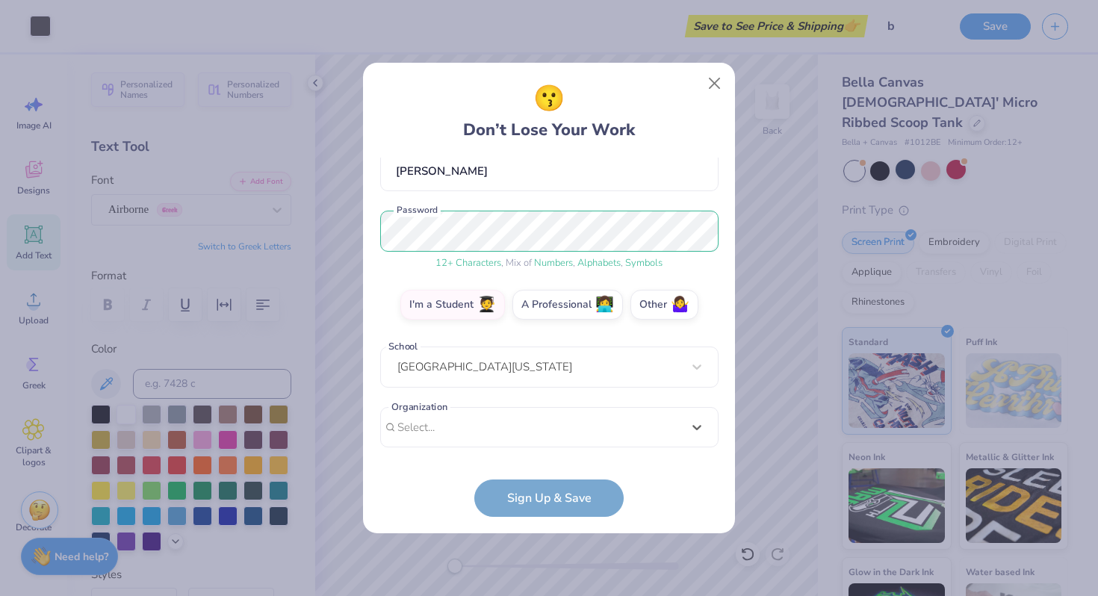
scroll to position [141, 0]
drag, startPoint x: 661, startPoint y: 198, endPoint x: 253, endPoint y: 193, distance: 408.0
click at [253, 193] on div "😗 Don’t Lose Your Work [EMAIL_ADDRESS][DOMAIN_NAME] Email [PHONE_NUMBER] Phone …" at bounding box center [549, 298] width 1098 height 596
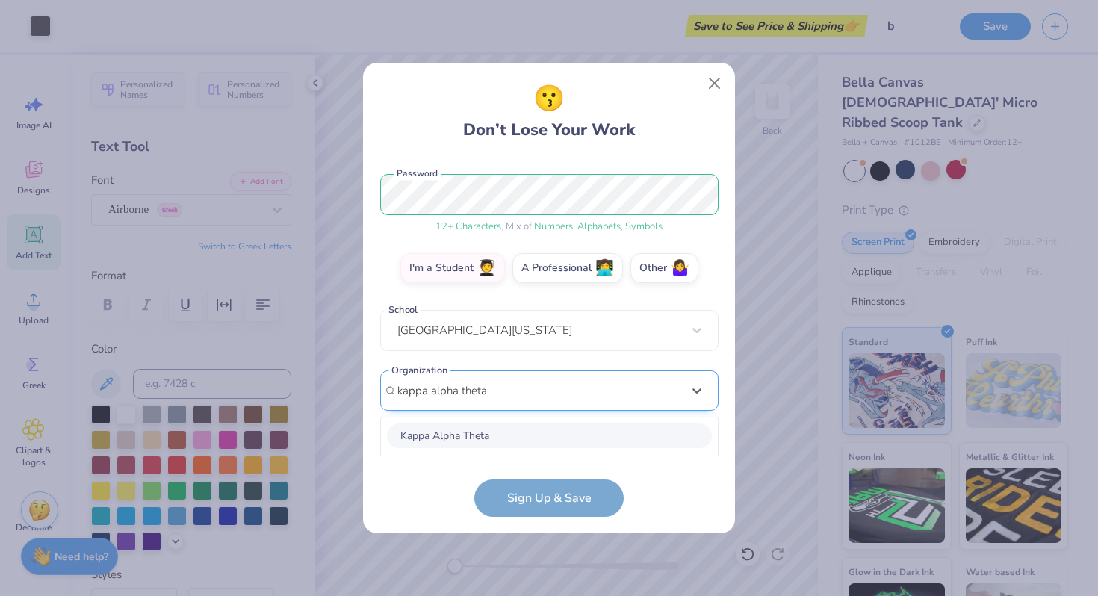
scroll to position [365, 0]
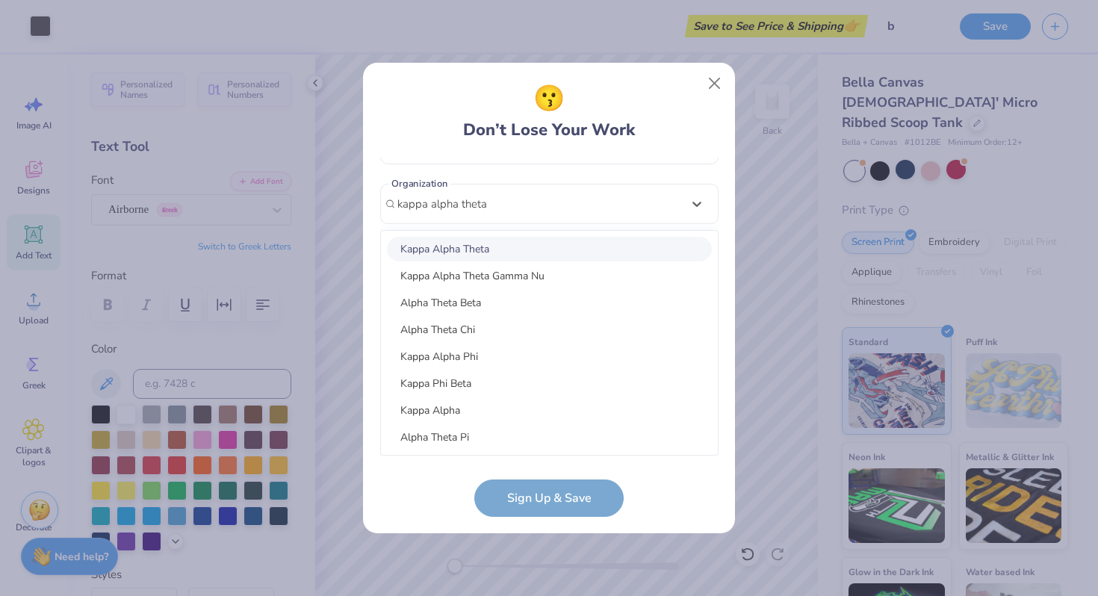
click at [497, 252] on div "Kappa Alpha Theta" at bounding box center [549, 249] width 325 height 25
type input "kappa alpha theta"
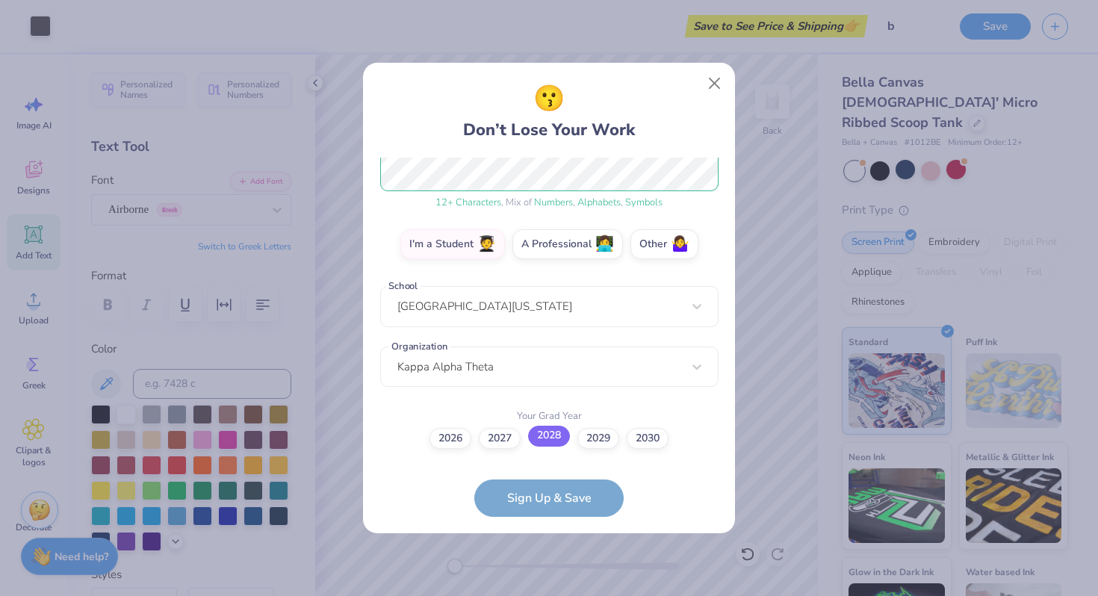
click at [557, 438] on label "2028" at bounding box center [549, 436] width 42 height 21
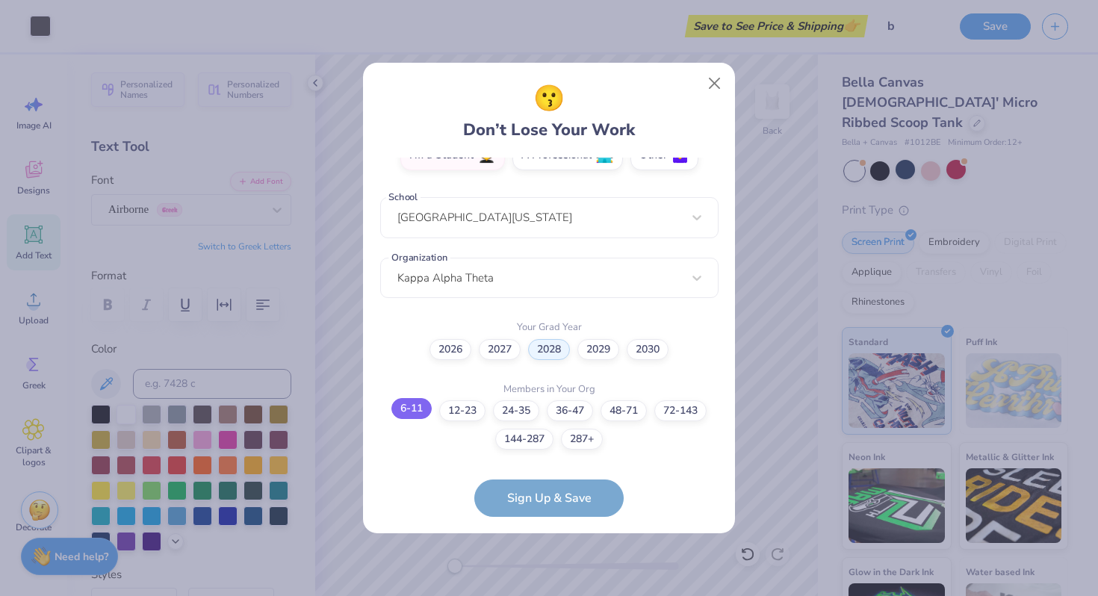
click at [409, 407] on label "6-11" at bounding box center [412, 408] width 40 height 21
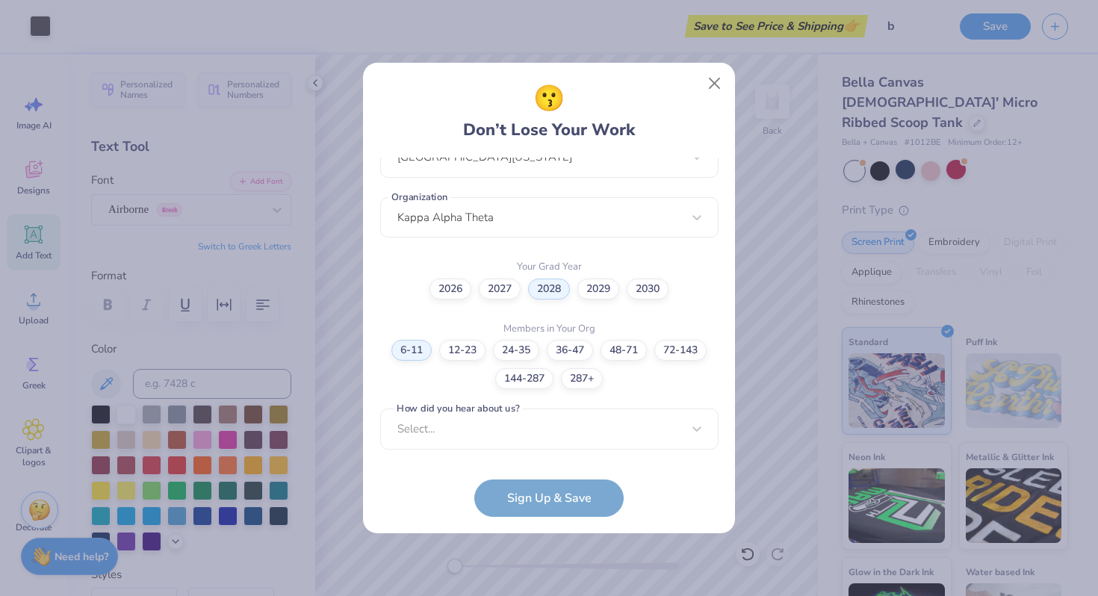
click at [560, 500] on form "[EMAIL_ADDRESS][DOMAIN_NAME] Email [PHONE_NUMBER] Phone [PERSON_NAME] Full Name…" at bounding box center [549, 337] width 338 height 359
click at [562, 430] on div "Select..." at bounding box center [549, 429] width 338 height 41
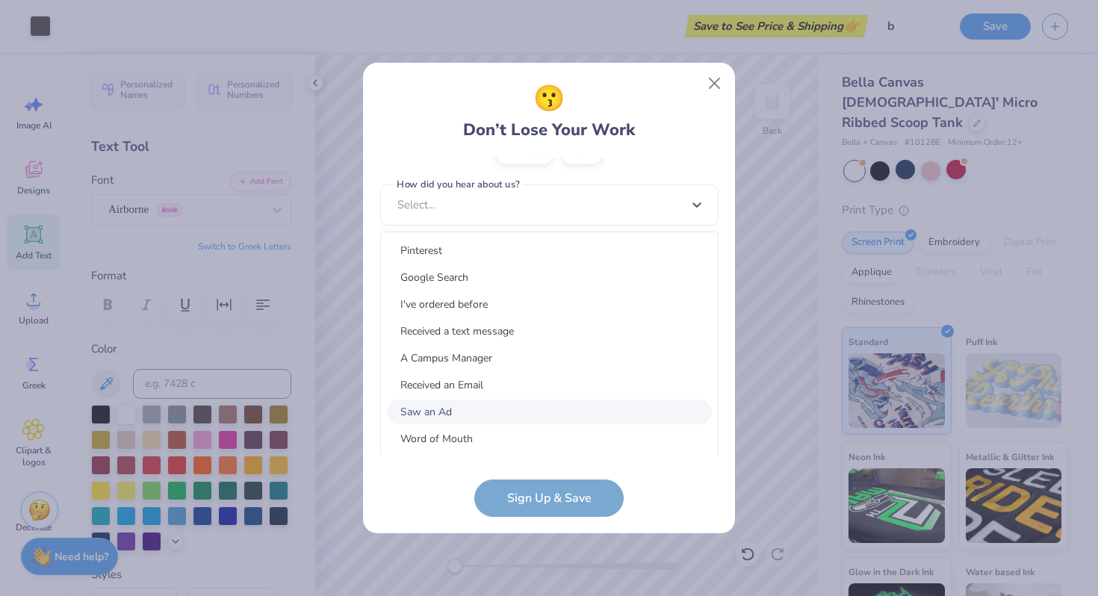
click at [556, 415] on div "Saw an Ad" at bounding box center [549, 412] width 325 height 25
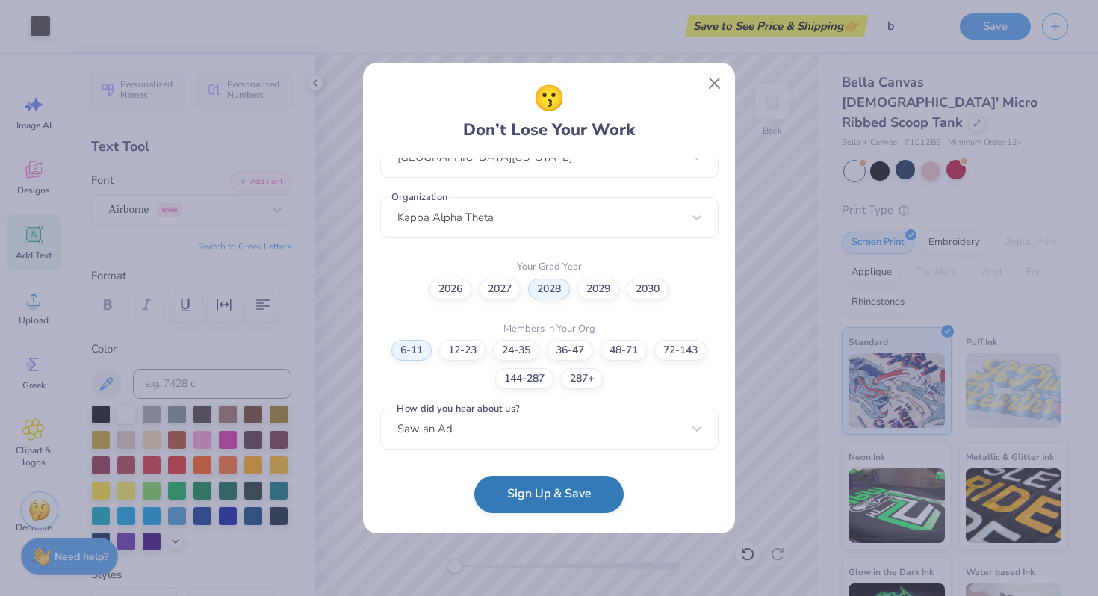
click at [549, 483] on button "Sign Up & Save" at bounding box center [548, 494] width 149 height 37
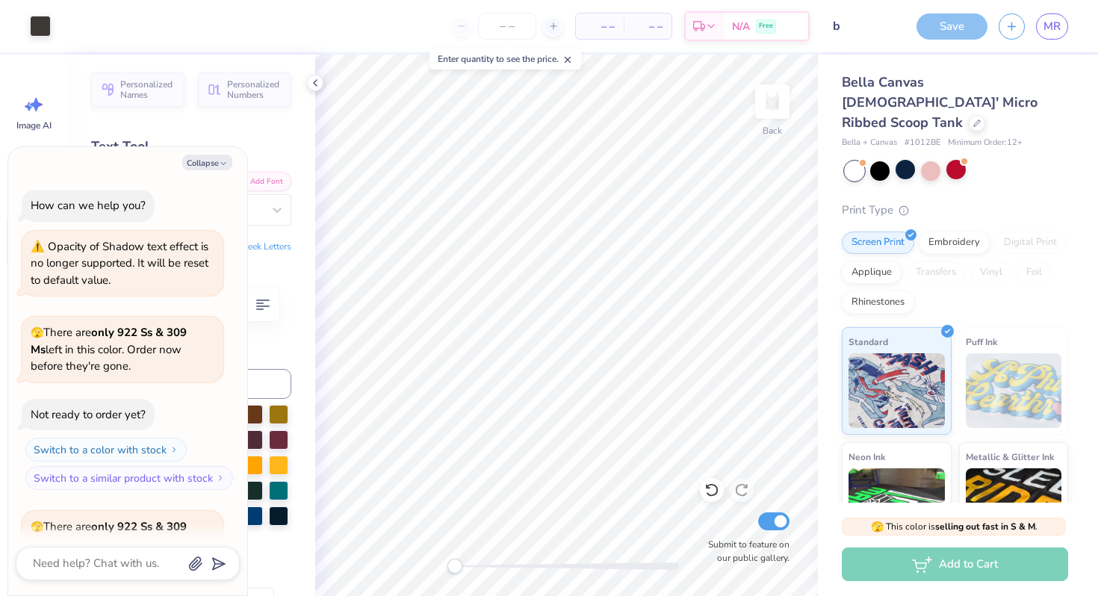
scroll to position [627, 0]
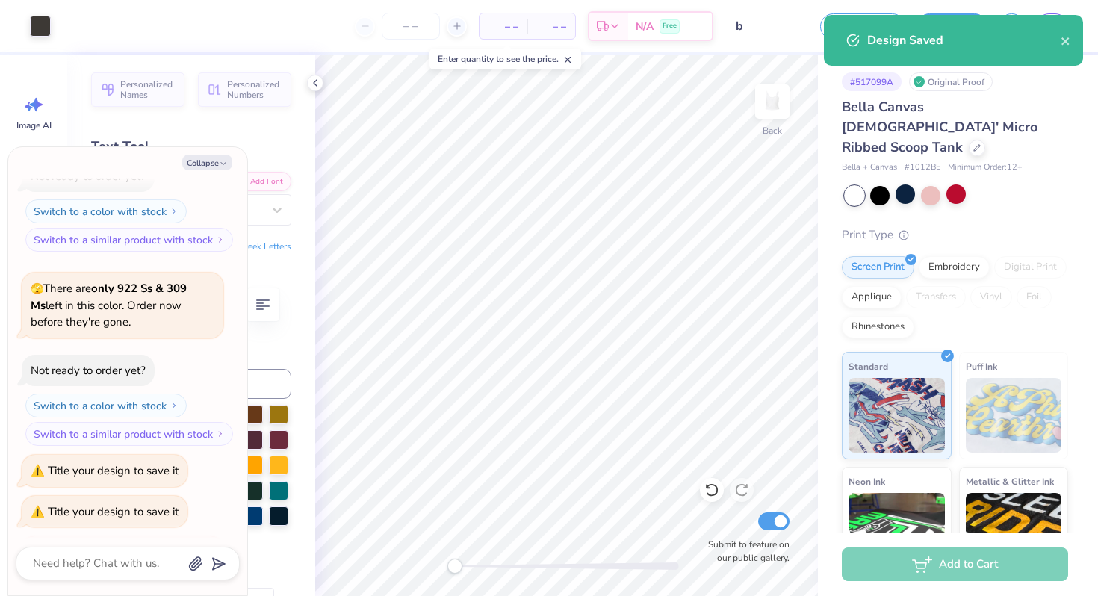
type textarea "x"
